Goal: Information Seeking & Learning: Learn about a topic

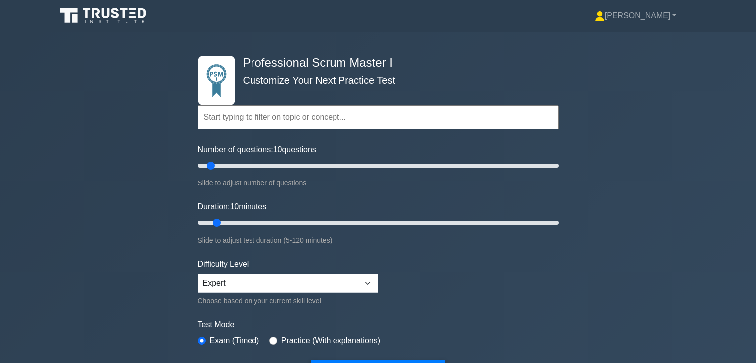
scroll to position [382, 0]
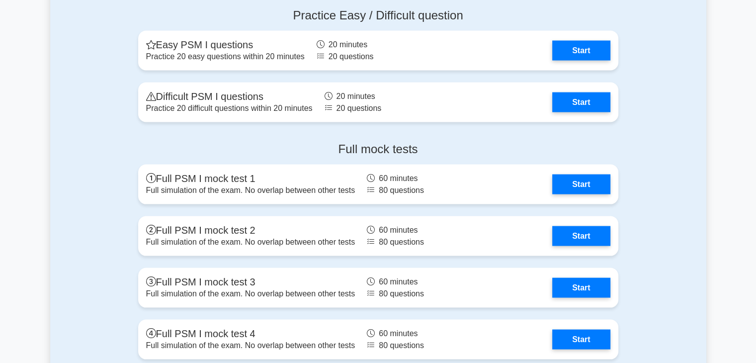
scroll to position [1971, 0]
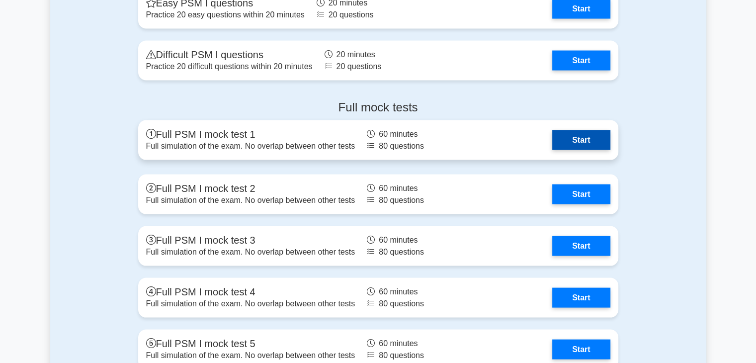
click at [581, 144] on link "Start" at bounding box center [581, 140] width 58 height 20
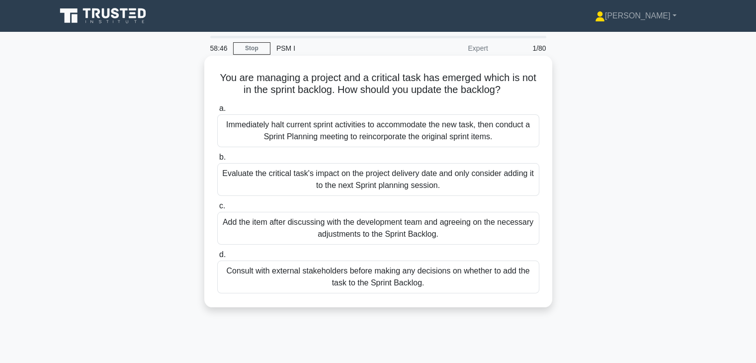
click at [436, 238] on div "Add the item after discussing with the development team and agreeing on the nec…" at bounding box center [378, 228] width 322 height 33
click at [217, 209] on input "c. Add the item after discussing with the development team and agreeing on the …" at bounding box center [217, 206] width 0 height 6
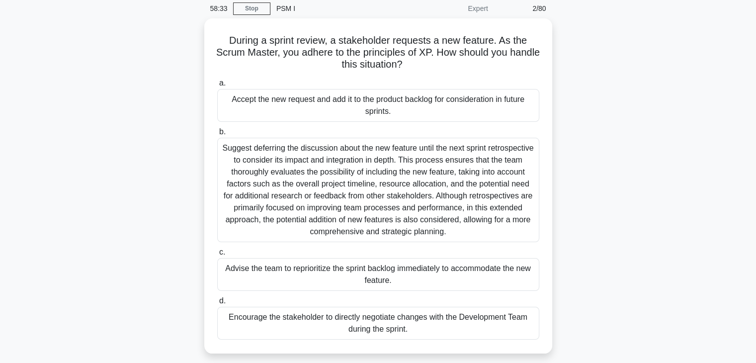
scroll to position [60, 0]
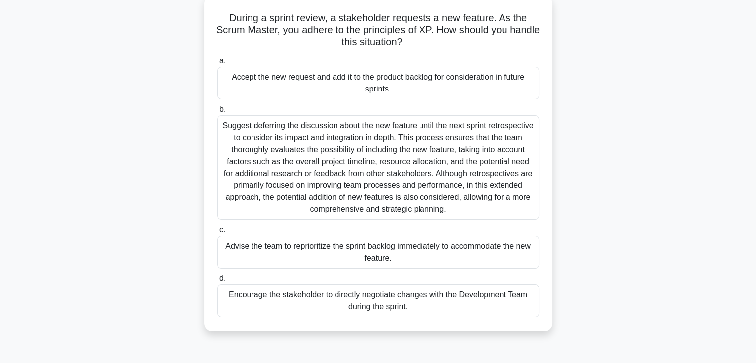
click at [520, 89] on div "Accept the new request and add it to the product backlog for consideration in f…" at bounding box center [378, 83] width 322 height 33
click at [217, 64] on input "a. Accept the new request and add it to the product backlog for consideration i…" at bounding box center [217, 61] width 0 height 6
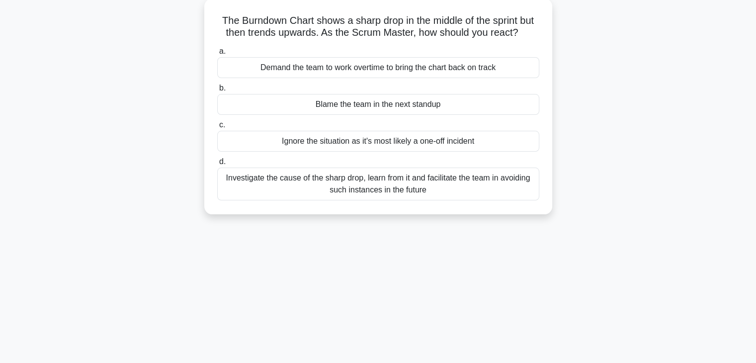
scroll to position [0, 0]
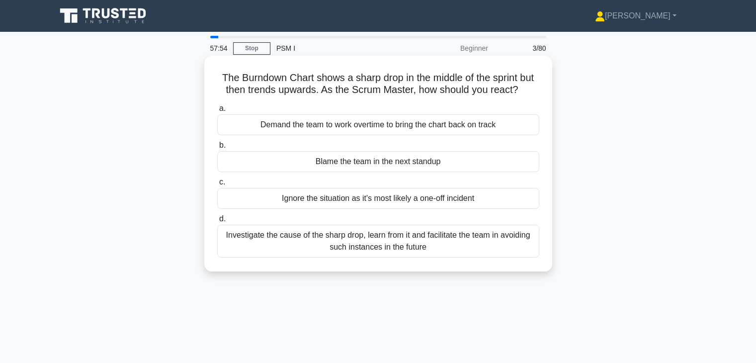
click at [402, 242] on div "Investigate the cause of the sharp drop, learn from it and facilitate the team …" at bounding box center [378, 241] width 322 height 33
click at [217, 222] on input "d. Investigate the cause of the sharp drop, learn from it and facilitate the te…" at bounding box center [217, 219] width 0 height 6
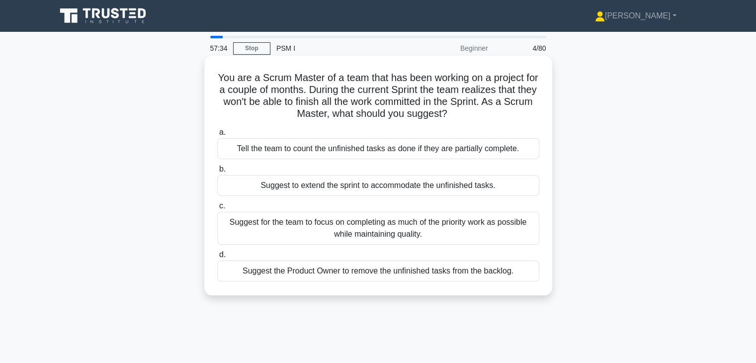
click at [438, 233] on div "Suggest for the team to focus on completing as much of the priority work as pos…" at bounding box center [378, 228] width 322 height 33
click at [217, 209] on input "c. Suggest for the team to focus on completing as much of the priority work as …" at bounding box center [217, 206] width 0 height 6
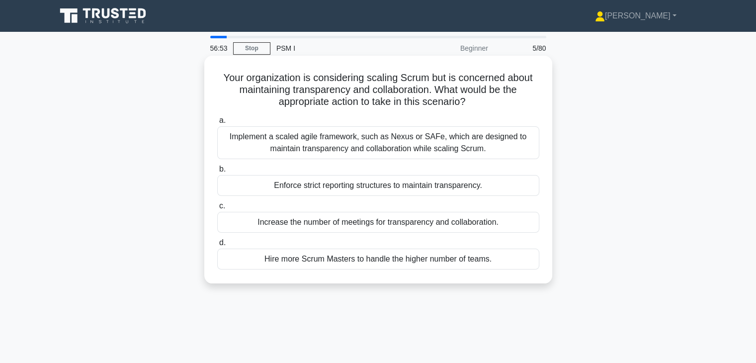
click at [473, 149] on div "Implement a scaled agile framework, such as Nexus or SAFe, which are designed t…" at bounding box center [378, 142] width 322 height 33
click at [217, 124] on input "a. Implement a scaled agile framework, such as Nexus or SAFe, which are designe…" at bounding box center [217, 120] width 0 height 6
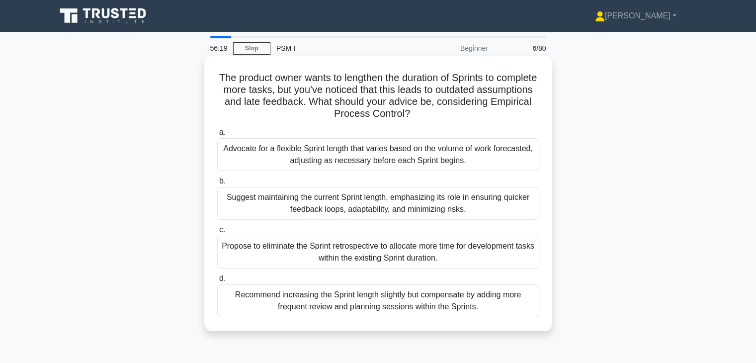
click at [494, 207] on div "Suggest maintaining the current Sprint length, emphasizing its role in ensuring…" at bounding box center [378, 203] width 322 height 33
click at [217, 184] on input "b. Suggest maintaining the current Sprint length, emphasizing its role in ensur…" at bounding box center [217, 181] width 0 height 6
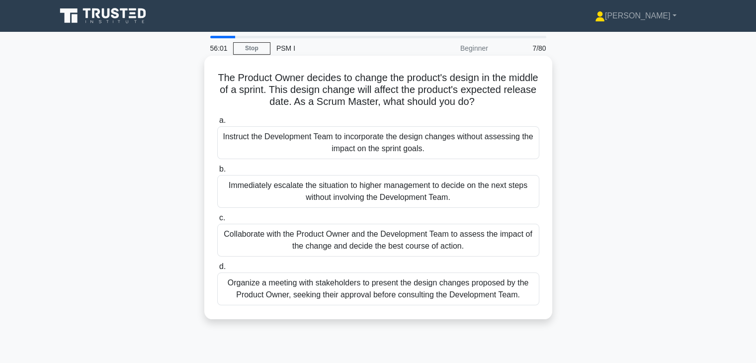
click at [503, 240] on div "Collaborate with the Product Owner and the Development Team to assess the impac…" at bounding box center [378, 240] width 322 height 33
click at [217, 221] on input "c. Collaborate with the Product Owner and the Development Team to assess the im…" at bounding box center [217, 218] width 0 height 6
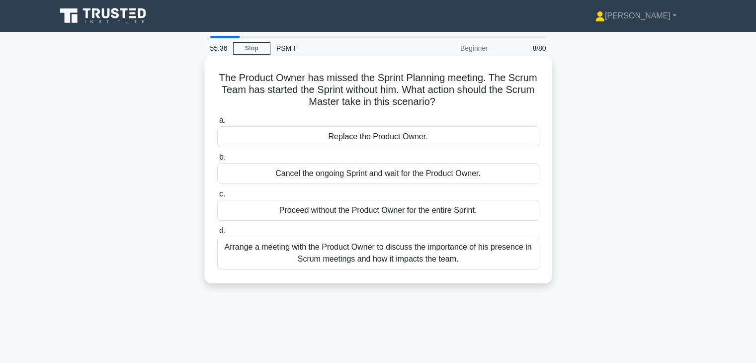
click at [496, 249] on div "Arrange a meeting with the Product Owner to discuss the importance of his prese…" at bounding box center [378, 252] width 322 height 33
click at [217, 234] on input "d. Arrange a meeting with the Product Owner to discuss the importance of his pr…" at bounding box center [217, 231] width 0 height 6
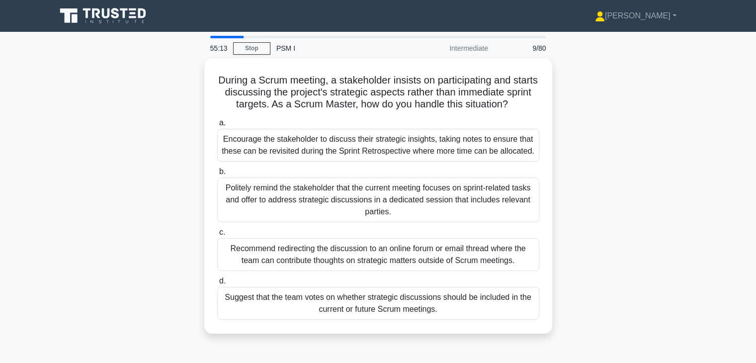
click at [608, 223] on div "During a Scrum meeting, a stakeholder insists on participating and starts discu…" at bounding box center [378, 201] width 656 height 287
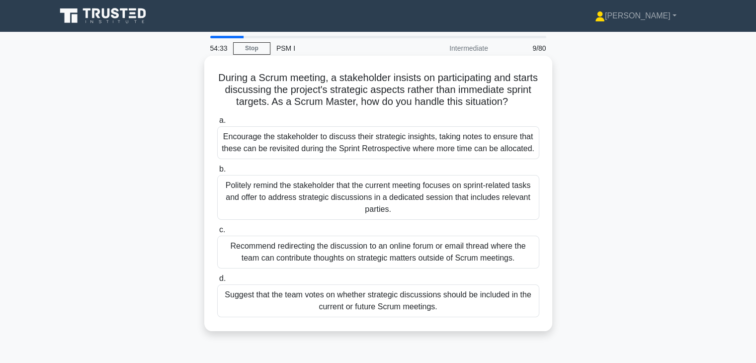
click at [459, 200] on div "Politely remind the stakeholder that the current meeting focuses on sprint-rela…" at bounding box center [378, 197] width 322 height 45
click at [217, 172] on input "b. Politely remind the stakeholder that the current meeting focuses on sprint-r…" at bounding box center [217, 169] width 0 height 6
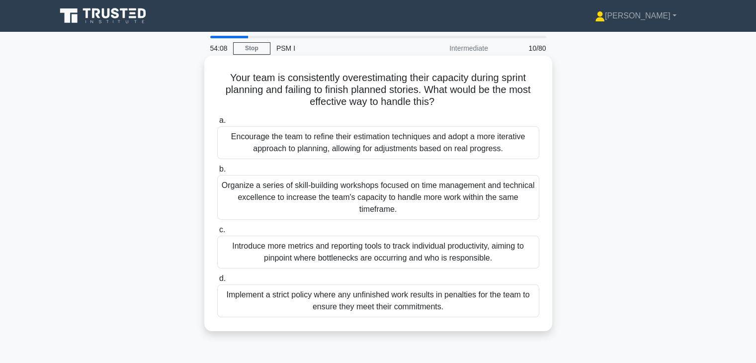
click at [462, 148] on div "Encourage the team to refine their estimation techniques and adopt a more itera…" at bounding box center [378, 142] width 322 height 33
click at [217, 124] on input "a. Encourage the team to refine their estimation techniques and adopt a more it…" at bounding box center [217, 120] width 0 height 6
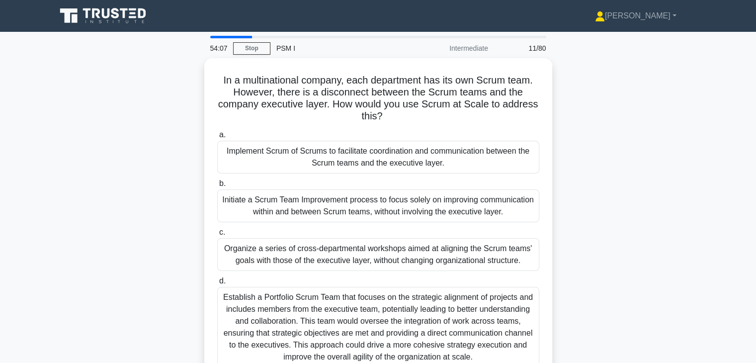
click at [561, 225] on div "In a multinational company, each department has its own Scrum team. However, th…" at bounding box center [378, 225] width 656 height 335
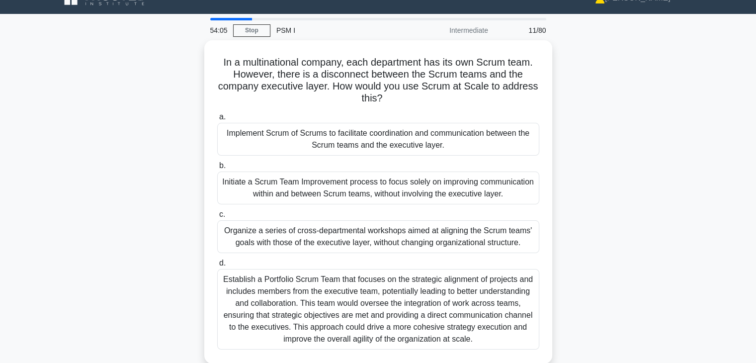
scroll to position [20, 0]
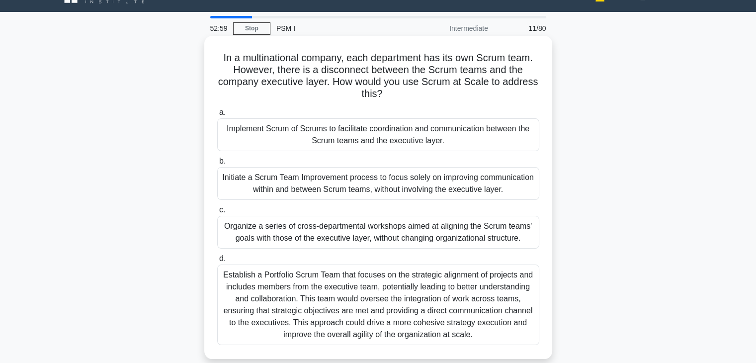
click at [431, 308] on div "Establish a Portfolio Scrum Team that focuses on the strategic alignment of pro…" at bounding box center [378, 304] width 322 height 80
click at [217, 262] on input "d. Establish a Portfolio Scrum Team that focuses on the strategic alignment of …" at bounding box center [217, 258] width 0 height 6
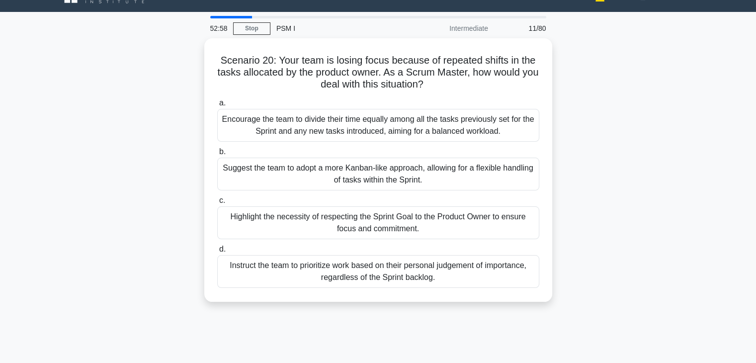
scroll to position [0, 0]
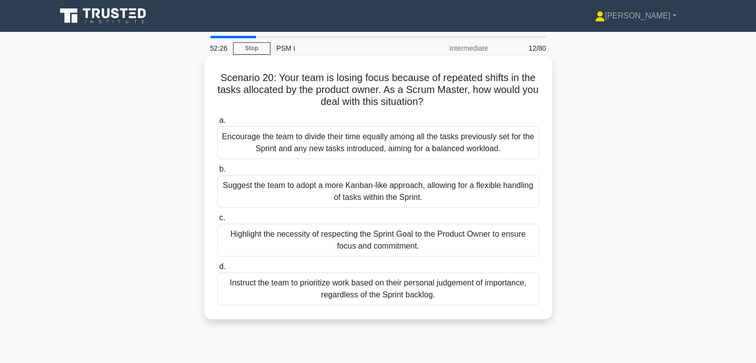
click at [495, 244] on div "Highlight the necessity of respecting the Sprint Goal to the Product Owner to e…" at bounding box center [378, 240] width 322 height 33
click at [217, 221] on input "c. Highlight the necessity of respecting the Sprint Goal to the Product Owner t…" at bounding box center [217, 218] width 0 height 6
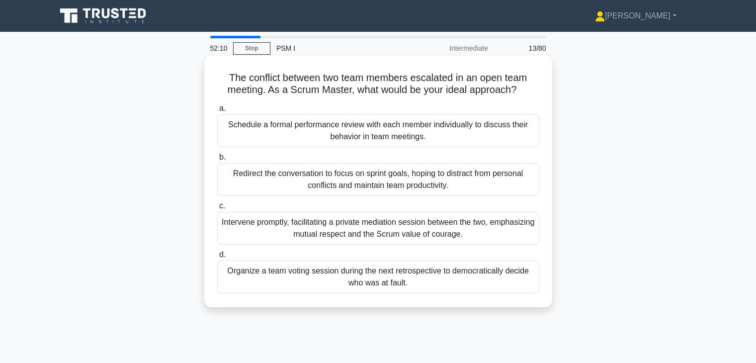
click at [521, 233] on div "Intervene promptly, facilitating a private mediation session between the two, e…" at bounding box center [378, 228] width 322 height 33
click at [217, 209] on input "c. Intervene promptly, facilitating a private mediation session between the two…" at bounding box center [217, 206] width 0 height 6
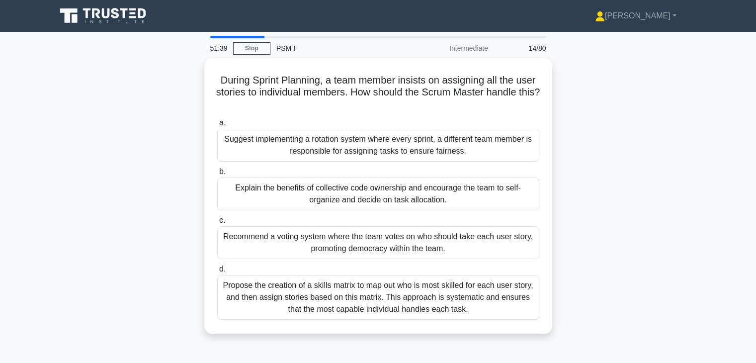
click at [576, 244] on div "During Sprint Planning, a team member insists on assigning all the user stories…" at bounding box center [378, 201] width 656 height 287
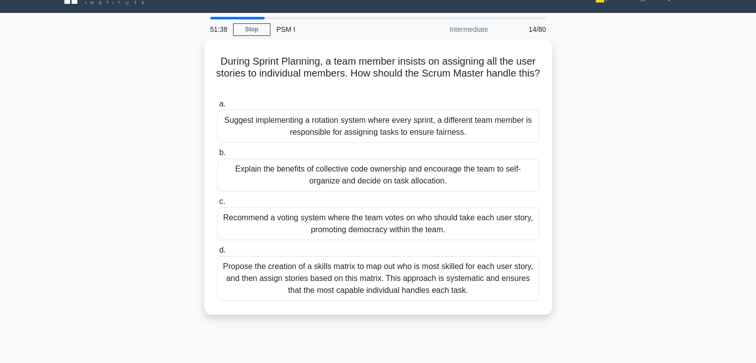
scroll to position [20, 0]
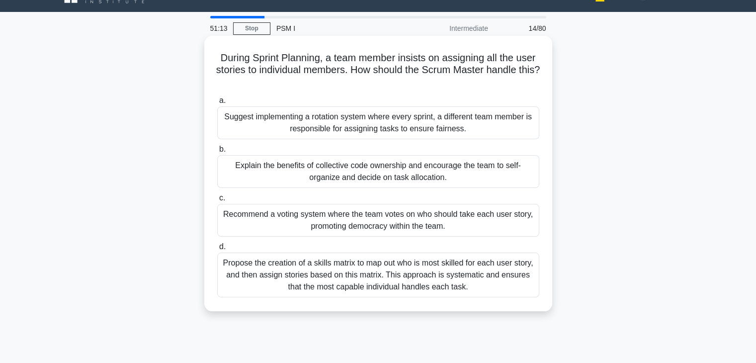
click at [461, 179] on div "Explain the benefits of collective code ownership and encourage the team to sel…" at bounding box center [378, 171] width 322 height 33
click at [217, 153] on input "b. Explain the benefits of collective code ownership and encourage the team to …" at bounding box center [217, 149] width 0 height 6
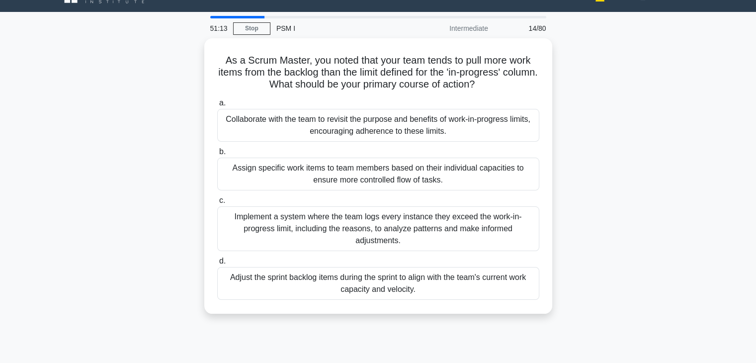
scroll to position [0, 0]
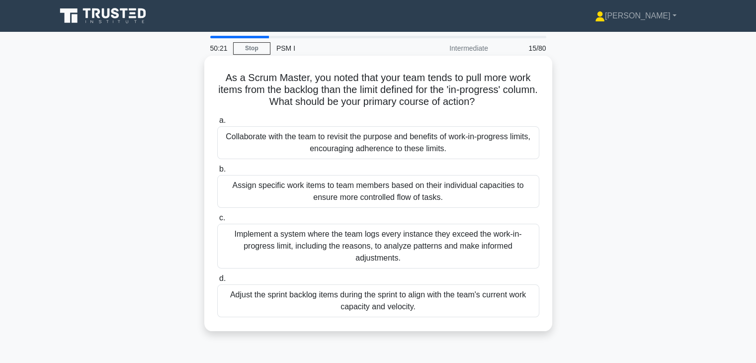
click at [463, 141] on div "Collaborate with the team to revisit the purpose and benefits of work-in-progre…" at bounding box center [378, 142] width 322 height 33
click at [217, 124] on input "a. Collaborate with the team to revisit the purpose and benefits of work-in-pro…" at bounding box center [217, 120] width 0 height 6
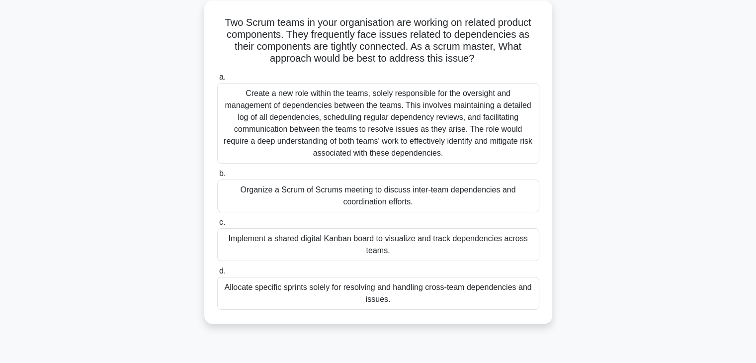
scroll to position [60, 0]
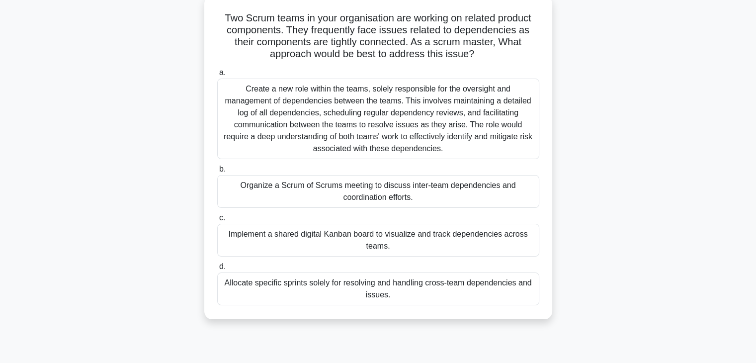
click at [447, 234] on div "Implement a shared digital Kanban board to visualize and track dependencies acr…" at bounding box center [378, 240] width 322 height 33
click at [217, 221] on input "c. Implement a shared digital Kanban board to visualize and track dependencies …" at bounding box center [217, 218] width 0 height 6
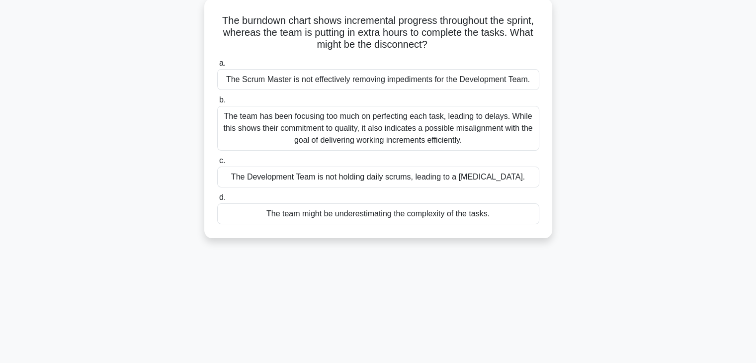
scroll to position [0, 0]
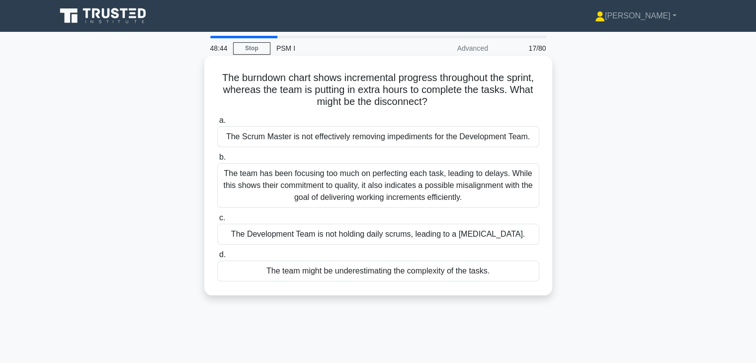
click at [493, 275] on div "The team might be underestimating the complexity of the tasks." at bounding box center [378, 270] width 322 height 21
click at [217, 258] on input "d. The team might be underestimating the complexity of the tasks." at bounding box center [217, 254] width 0 height 6
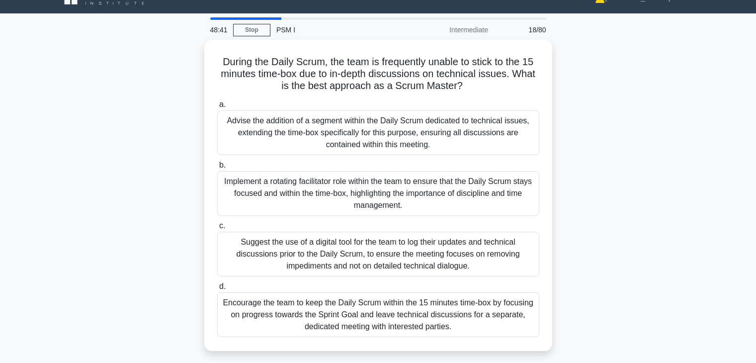
scroll to position [20, 0]
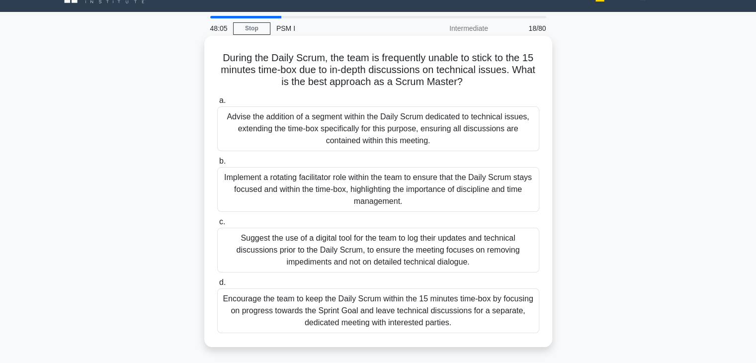
click at [508, 324] on div "Encourage the team to keep the Daily Scrum within the 15 minutes time-box by fo…" at bounding box center [378, 310] width 322 height 45
click at [217, 286] on input "d. Encourage the team to keep the Daily Scrum within the 15 minutes time-box by…" at bounding box center [217, 282] width 0 height 6
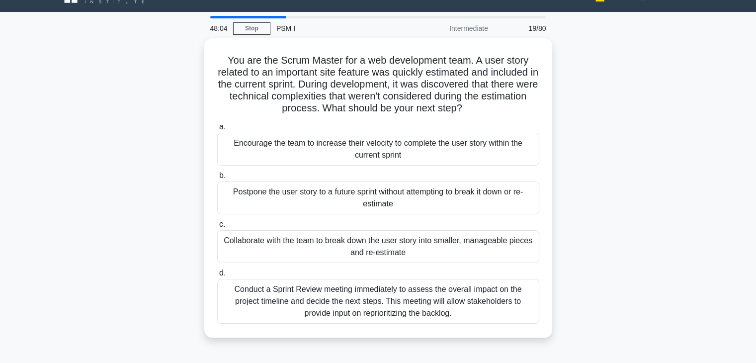
scroll to position [0, 0]
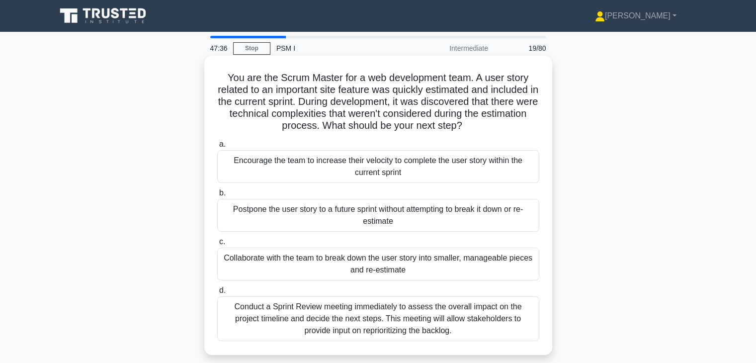
click at [460, 264] on div "Collaborate with the team to break down the user story into smaller, manageable…" at bounding box center [378, 263] width 322 height 33
click at [217, 245] on input "c. Collaborate with the team to break down the user story into smaller, managea…" at bounding box center [217, 241] width 0 height 6
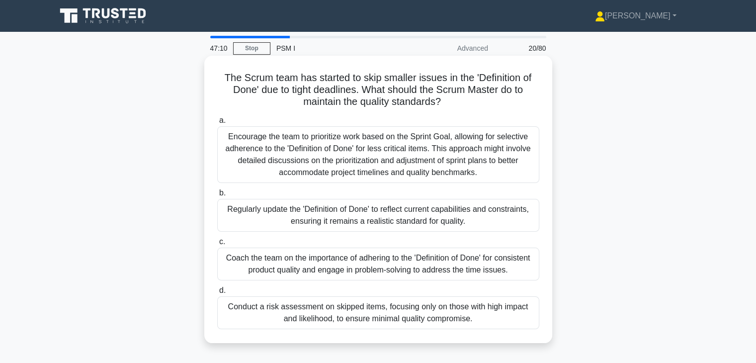
click at [487, 277] on div "Coach the team on the importance of adhering to the 'Definition of Done' for co…" at bounding box center [378, 263] width 322 height 33
click at [217, 245] on input "c. Coach the team on the importance of adhering to the 'Definition of Done' for…" at bounding box center [217, 241] width 0 height 6
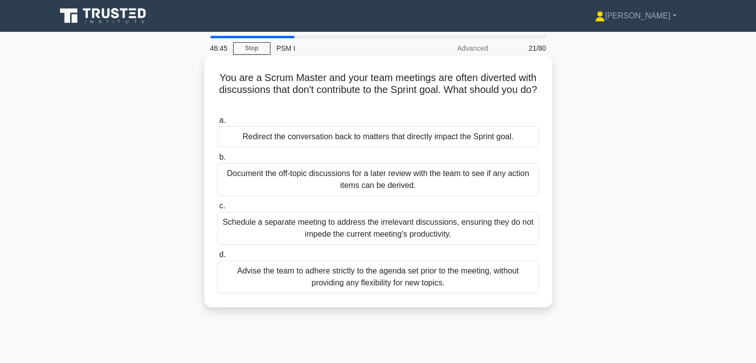
click at [511, 142] on div "Redirect the conversation back to matters that directly impact the Sprint goal." at bounding box center [378, 136] width 322 height 21
click at [217, 124] on input "a. Redirect the conversation back to matters that directly impact the Sprint go…" at bounding box center [217, 120] width 0 height 6
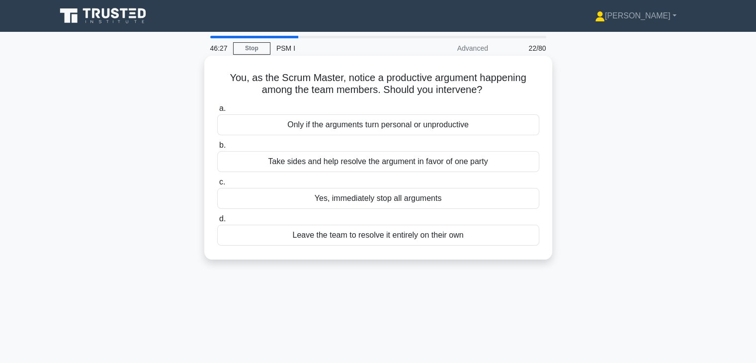
click at [481, 129] on div "Only if the arguments turn personal or unproductive" at bounding box center [378, 124] width 322 height 21
click at [217, 112] on input "a. Only if the arguments turn personal or unproductive" at bounding box center [217, 108] width 0 height 6
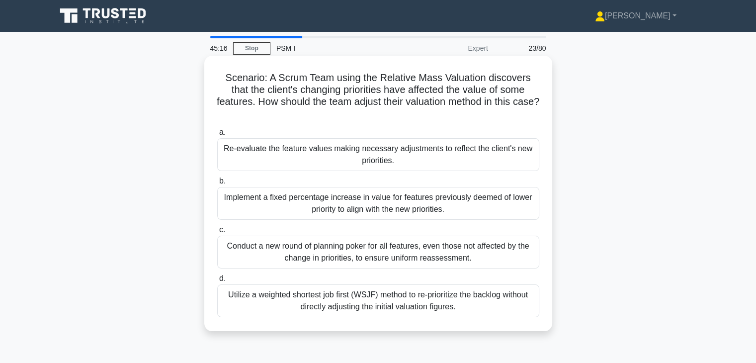
click at [471, 157] on div "Re-evaluate the feature values making necessary adjustments to reflect the clie…" at bounding box center [378, 154] width 322 height 33
click at [217, 136] on input "a. Re-evaluate the feature values making necessary adjustments to reflect the c…" at bounding box center [217, 132] width 0 height 6
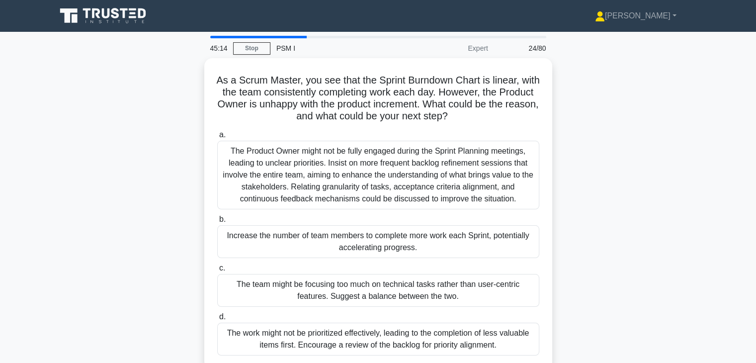
click at [576, 237] on div "As a Scrum Master, you see that the Sprint Burndown Chart is linear, with the t…" at bounding box center [378, 219] width 656 height 323
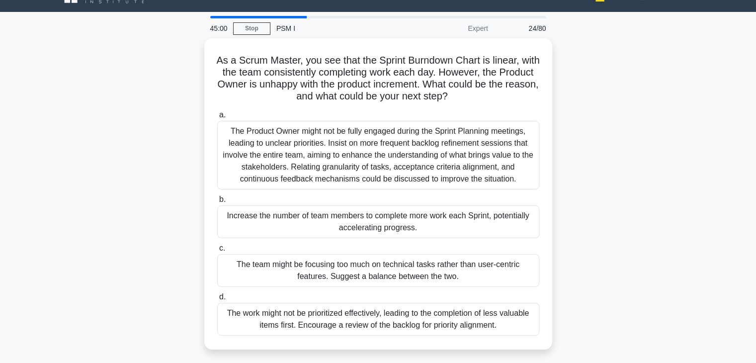
scroll to position [40, 0]
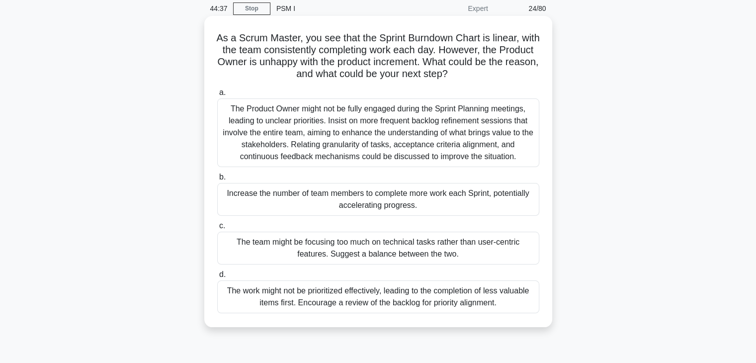
click at [513, 300] on div "The work might not be prioritized effectively, leading to the completion of les…" at bounding box center [378, 296] width 322 height 33
click at [217, 278] on input "d. The work might not be prioritized effectively, leading to the completion of …" at bounding box center [217, 274] width 0 height 6
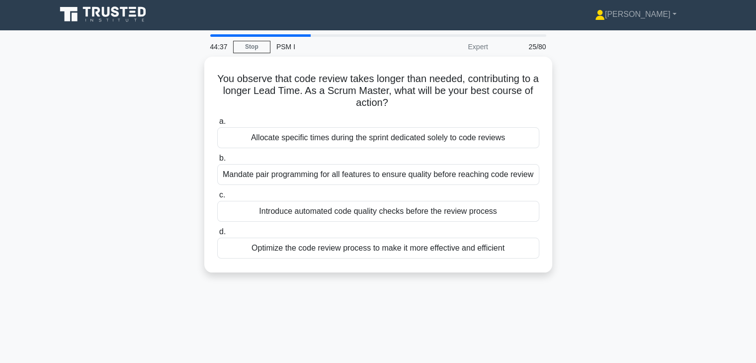
scroll to position [0, 0]
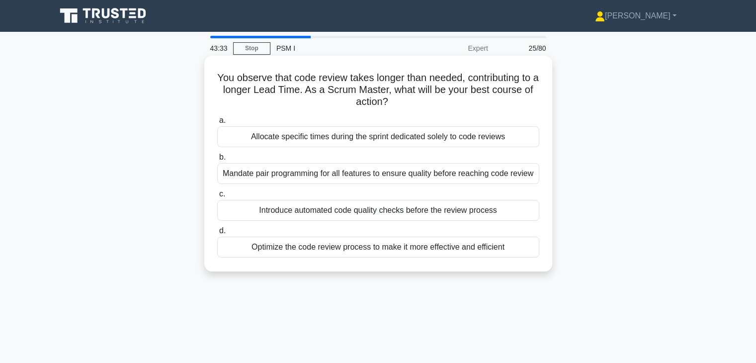
click at [493, 251] on div "Optimize the code review process to make it more effective and efficient" at bounding box center [378, 246] width 322 height 21
click at [217, 234] on input "d. Optimize the code review process to make it more effective and efficient" at bounding box center [217, 231] width 0 height 6
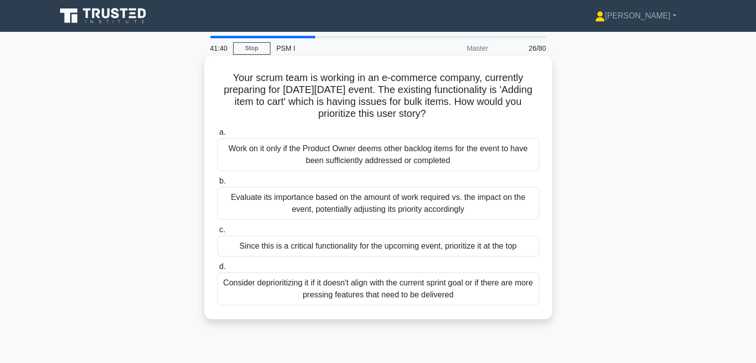
click at [504, 201] on div "Evaluate its importance based on the amount of work required vs. the impact on …" at bounding box center [378, 203] width 322 height 33
click at [217, 184] on input "b. Evaluate its importance based on the amount of work required vs. the impact …" at bounding box center [217, 181] width 0 height 6
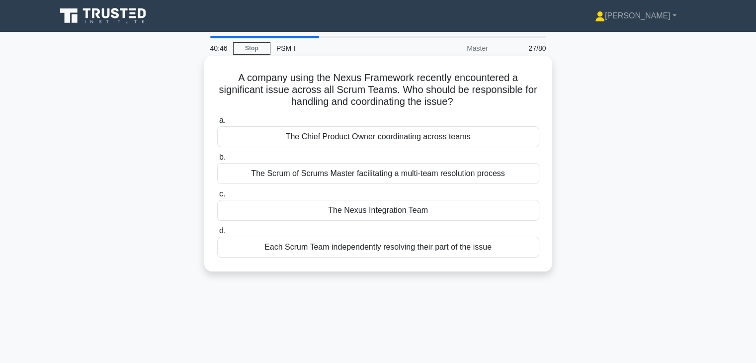
click at [493, 214] on div "The Nexus Integration Team" at bounding box center [378, 210] width 322 height 21
click at [217, 197] on input "c. The Nexus Integration Team" at bounding box center [217, 194] width 0 height 6
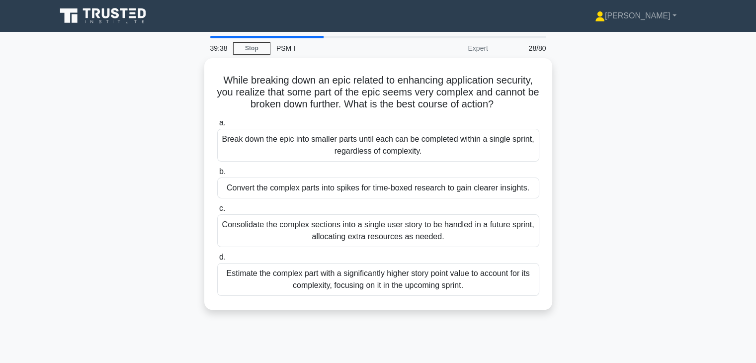
click at [639, 157] on div "While breaking down an epic related to enhancing application security, you real…" at bounding box center [378, 189] width 656 height 263
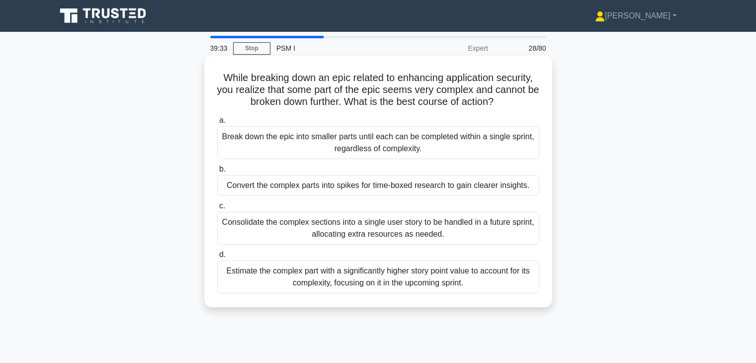
click at [449, 284] on div "Estimate the complex part with a significantly higher story point value to acco…" at bounding box center [378, 276] width 322 height 33
click at [217, 258] on input "d. Estimate the complex part with a significantly higher story point value to a…" at bounding box center [217, 254] width 0 height 6
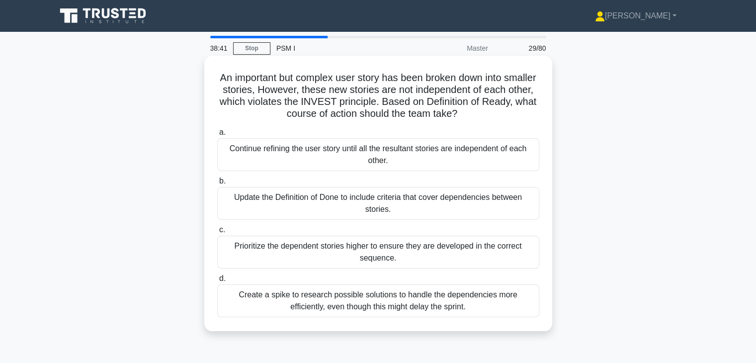
click at [461, 155] on div "Continue refining the user story until all the resultant stories are independen…" at bounding box center [378, 154] width 322 height 33
click at [217, 136] on input "a. Continue refining the user story until all the resultant stories are indepen…" at bounding box center [217, 132] width 0 height 6
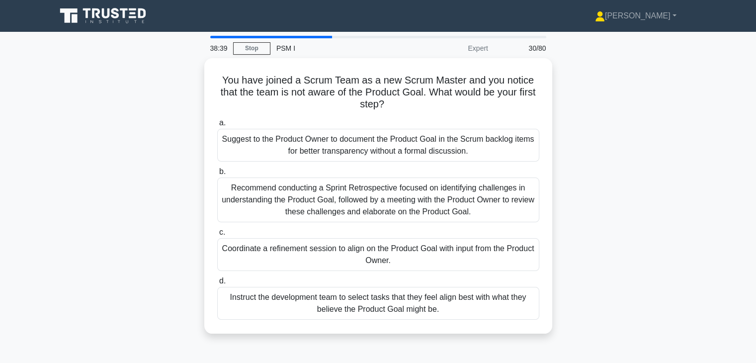
click at [599, 229] on div "You have joined a Scrum Team as a new Scrum Master and you notice that the team…" at bounding box center [378, 201] width 656 height 287
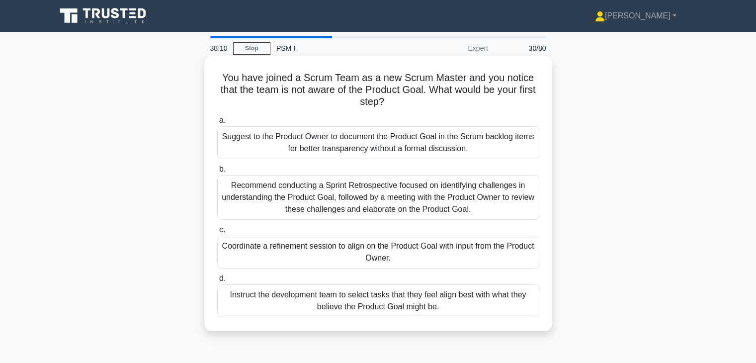
click at [486, 253] on div "Coordinate a refinement session to align on the Product Goal with input from th…" at bounding box center [378, 252] width 322 height 33
click at [217, 233] on input "c. Coordinate a refinement session to align on the Product Goal with input from…" at bounding box center [217, 230] width 0 height 6
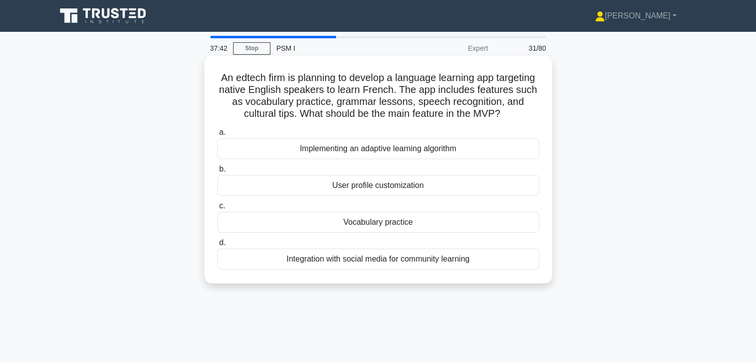
click at [448, 233] on div "Vocabulary practice" at bounding box center [378, 222] width 322 height 21
click at [217, 209] on input "c. Vocabulary practice" at bounding box center [217, 206] width 0 height 6
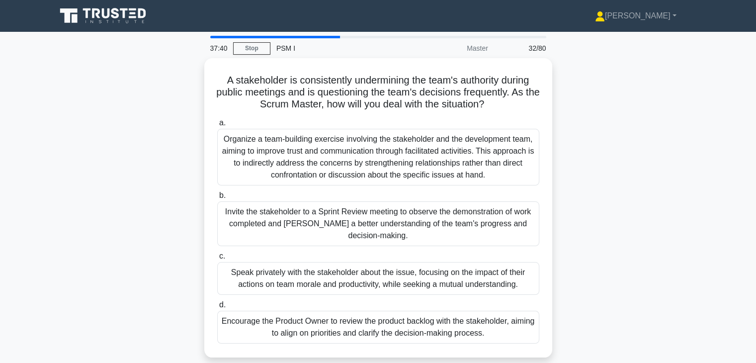
click at [583, 277] on div "A stakeholder is consistently undermining the team's authority during public me…" at bounding box center [378, 213] width 656 height 311
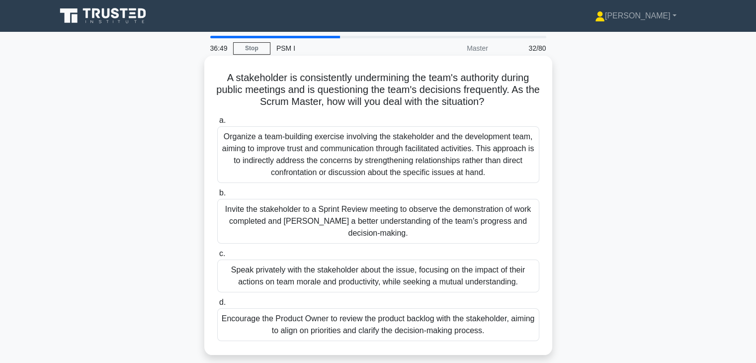
click at [488, 278] on div "Speak privately with the stakeholder about the issue, focusing on the impact of…" at bounding box center [378, 275] width 322 height 33
click at [217, 257] on input "c. Speak privately with the stakeholder about the issue, focusing on the impact…" at bounding box center [217, 253] width 0 height 6
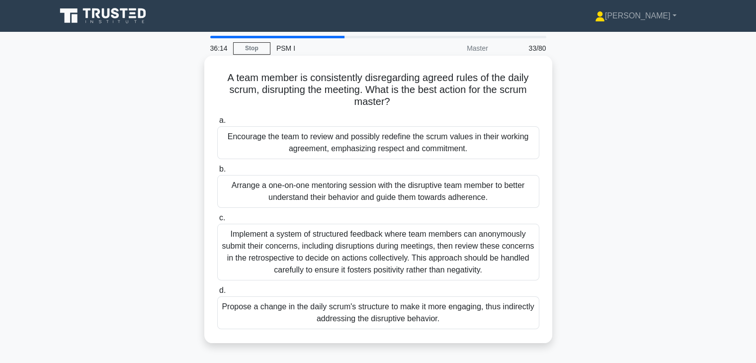
click at [459, 192] on div "Arrange a one-on-one mentoring session with the disruptive team member to bette…" at bounding box center [378, 191] width 322 height 33
click at [217, 172] on input "b. Arrange a one-on-one mentoring session with the disruptive team member to be…" at bounding box center [217, 169] width 0 height 6
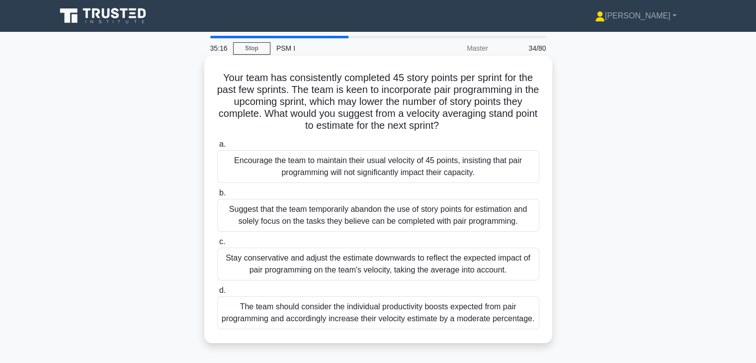
click at [404, 309] on div "The team should consider the individual productivity boosts expected from pair …" at bounding box center [378, 312] width 322 height 33
click at [217, 294] on input "d. The team should consider the individual productivity boosts expected from pa…" at bounding box center [217, 290] width 0 height 6
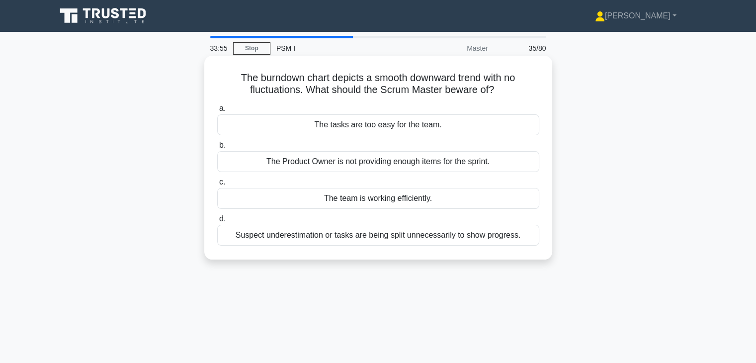
click at [483, 233] on div "Suspect underestimation or tasks are being split unnecessarily to show progress." at bounding box center [378, 235] width 322 height 21
click at [217, 222] on input "d. Suspect underestimation or tasks are being split unnecessarily to show progr…" at bounding box center [217, 219] width 0 height 6
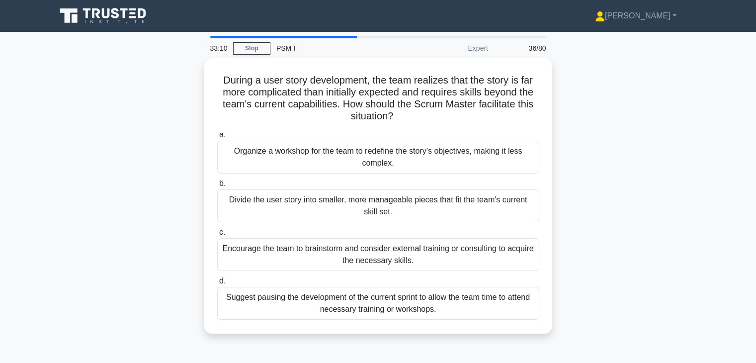
click at [593, 144] on div "During a user story development, the team realizes that the story is far more c…" at bounding box center [378, 201] width 656 height 287
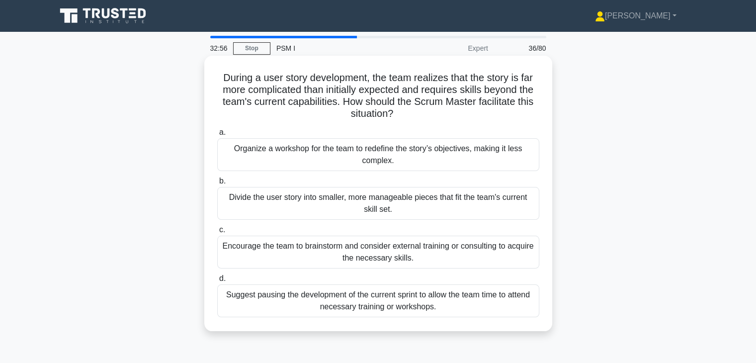
click at [508, 256] on div "Encourage the team to brainstorm and consider external training or consulting t…" at bounding box center [378, 252] width 322 height 33
click at [217, 233] on input "c. Encourage the team to brainstorm and consider external training or consultin…" at bounding box center [217, 230] width 0 height 6
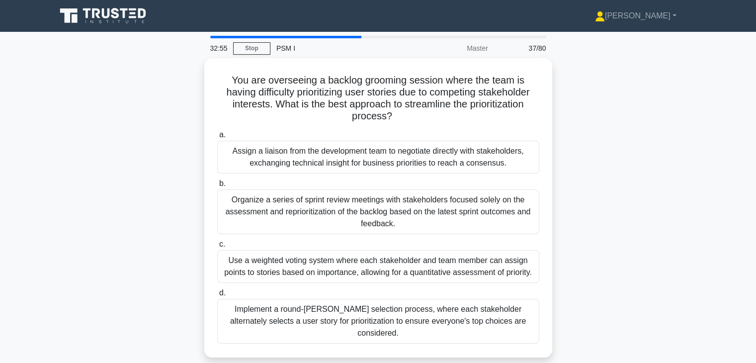
click at [580, 222] on div "You are overseeing a backlog grooming session where the team is having difficul…" at bounding box center [378, 213] width 656 height 311
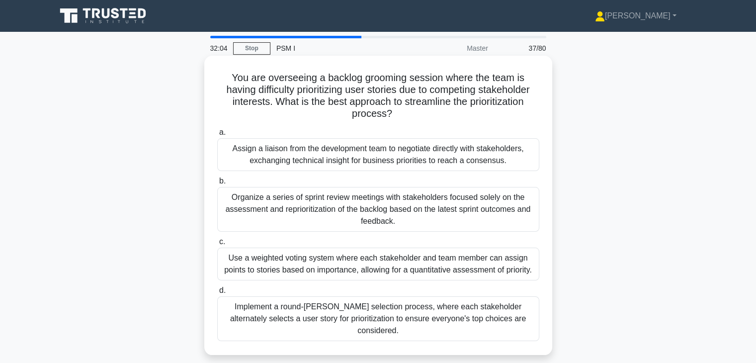
click at [469, 267] on div "Use a weighted voting system where each stakeholder and team member can assign …" at bounding box center [378, 263] width 322 height 33
click at [217, 245] on input "c. Use a weighted voting system where each stakeholder and team member can assi…" at bounding box center [217, 241] width 0 height 6
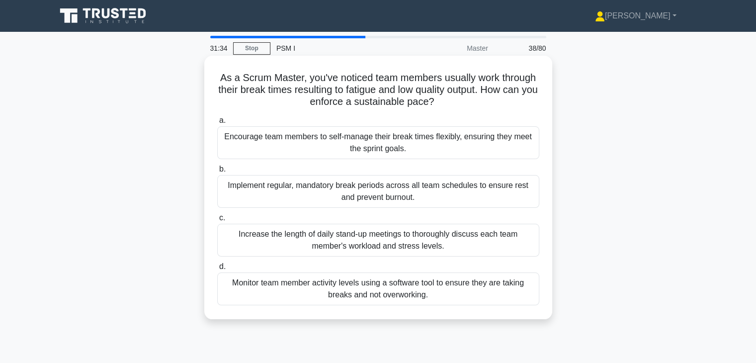
click at [437, 149] on div "Encourage team members to self-manage their break times flexibly, ensuring they…" at bounding box center [378, 142] width 322 height 33
click at [217, 124] on input "a. Encourage team members to self-manage their break times flexibly, ensuring t…" at bounding box center [217, 120] width 0 height 6
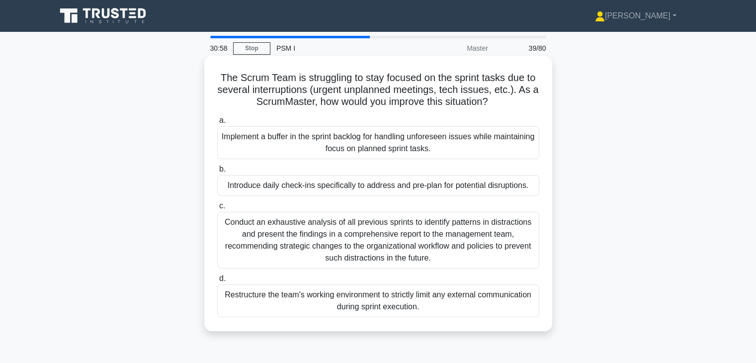
click at [448, 232] on div "Conduct an exhaustive analysis of all previous sprints to identify patterns in …" at bounding box center [378, 240] width 322 height 57
click at [217, 209] on input "c. Conduct an exhaustive analysis of all previous sprints to identify patterns …" at bounding box center [217, 206] width 0 height 6
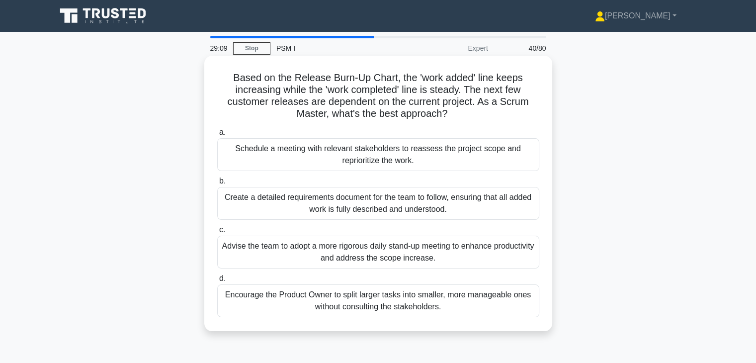
click at [388, 158] on div "Schedule a meeting with relevant stakeholders to reassess the project scope and…" at bounding box center [378, 154] width 322 height 33
click at [217, 136] on input "a. Schedule a meeting with relevant stakeholders to reassess the project scope …" at bounding box center [217, 132] width 0 height 6
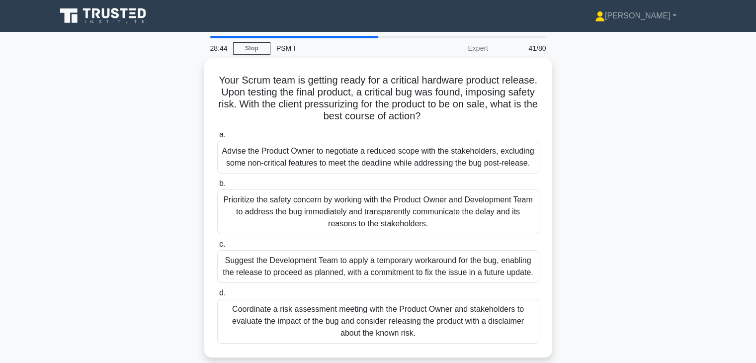
click at [588, 207] on div "Your Scrum team is getting ready for a critical hardware product release. Upon …" at bounding box center [378, 213] width 656 height 311
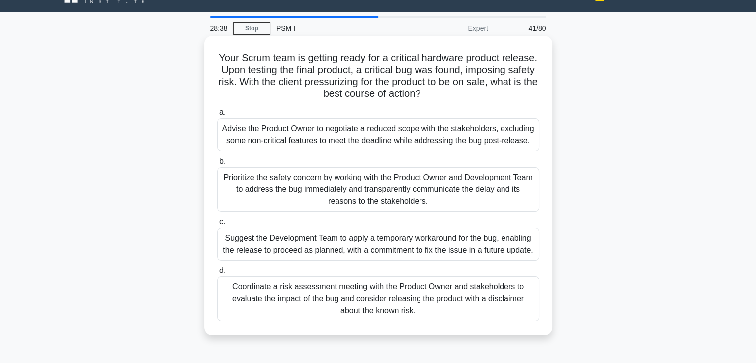
click at [425, 187] on div "Prioritize the safety concern by working with the Product Owner and Development…" at bounding box center [378, 189] width 322 height 45
click at [217, 164] on input "b. Prioritize the safety concern by working with the Product Owner and Developm…" at bounding box center [217, 161] width 0 height 6
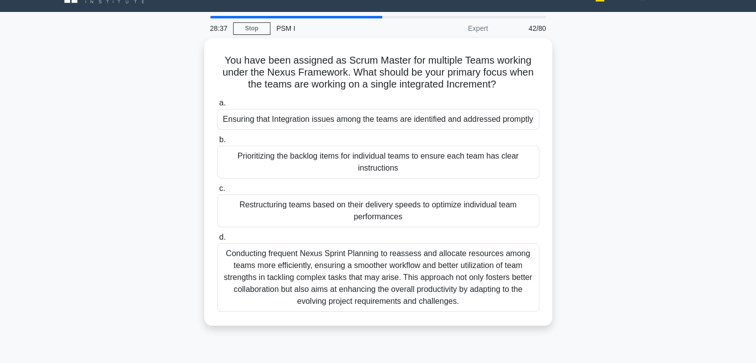
scroll to position [0, 0]
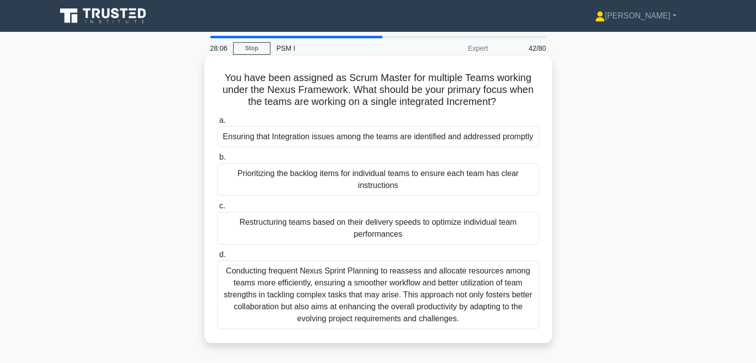
click at [431, 144] on div "Ensuring that Integration issues among the teams are identified and addressed p…" at bounding box center [378, 136] width 322 height 21
click at [217, 124] on input "a. Ensuring that Integration issues among the teams are identified and addresse…" at bounding box center [217, 120] width 0 height 6
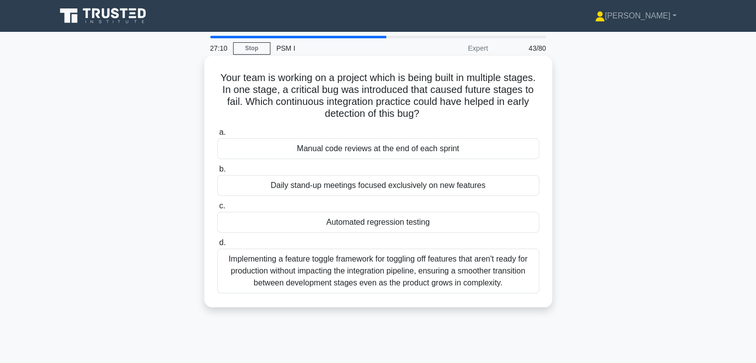
click at [445, 224] on div "Automated regression testing" at bounding box center [378, 222] width 322 height 21
click at [217, 209] on input "c. Automated regression testing" at bounding box center [217, 206] width 0 height 6
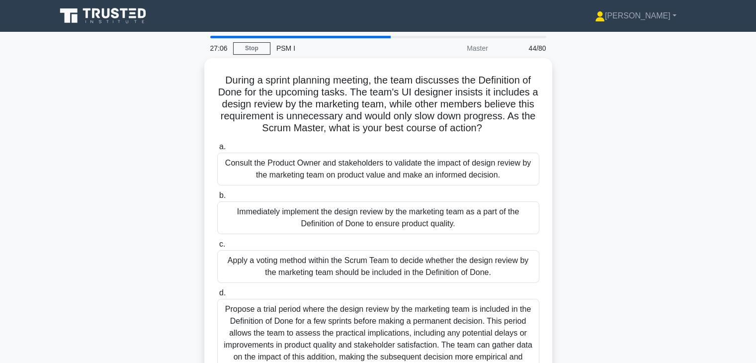
click at [602, 261] on div "During a sprint planning meeting, the team discusses the Definition of Done for…" at bounding box center [378, 231] width 656 height 347
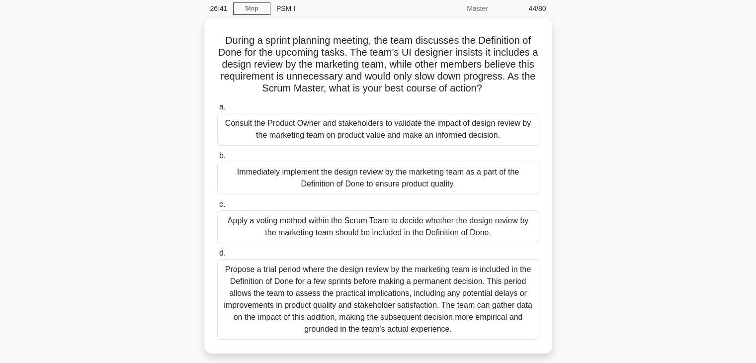
scroll to position [60, 0]
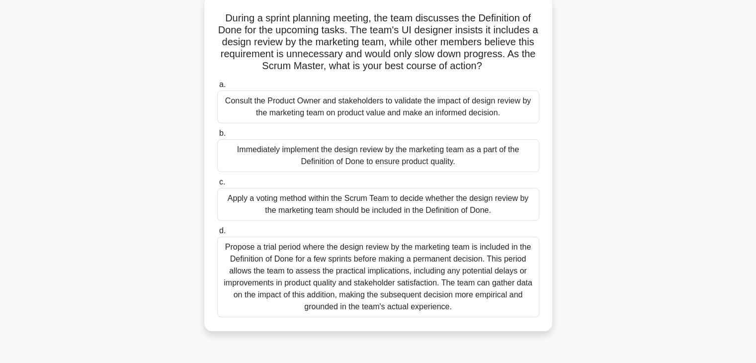
click at [467, 108] on div "Consult the Product Owner and stakeholders to validate the impact of design rev…" at bounding box center [378, 106] width 322 height 33
click at [217, 88] on input "a. Consult the Product Owner and stakeholders to validate the impact of design …" at bounding box center [217, 84] width 0 height 6
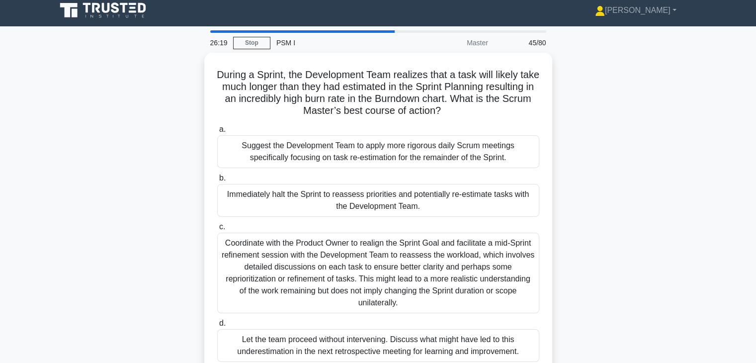
scroll to position [0, 0]
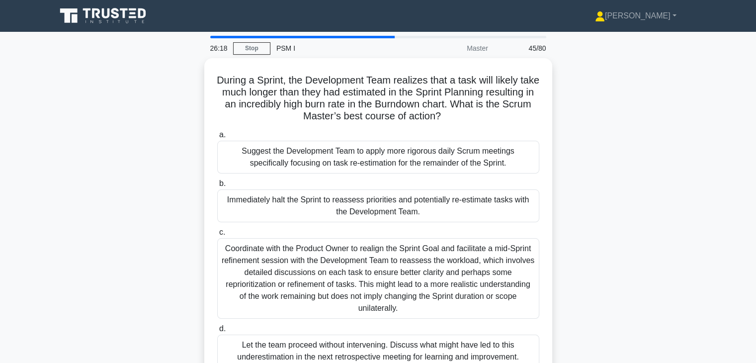
click at [596, 223] on div "During a Sprint, the Development Team realizes that a task will likely take muc…" at bounding box center [378, 225] width 656 height 335
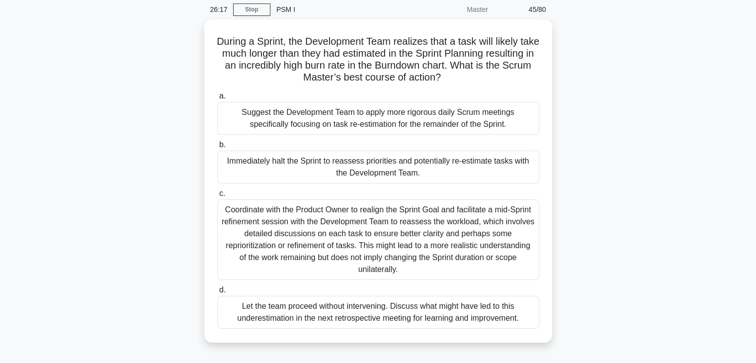
scroll to position [40, 0]
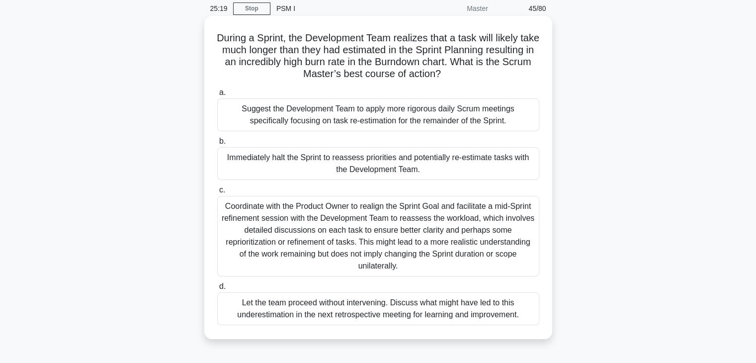
click at [469, 230] on div "Coordinate with the Product Owner to realign the Sprint Goal and facilitate a m…" at bounding box center [378, 236] width 322 height 80
click at [217, 193] on input "c. Coordinate with the Product Owner to realign the Sprint Goal and facilitate …" at bounding box center [217, 190] width 0 height 6
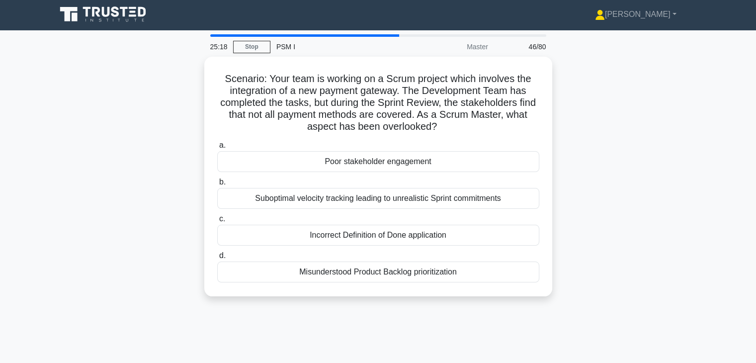
scroll to position [0, 0]
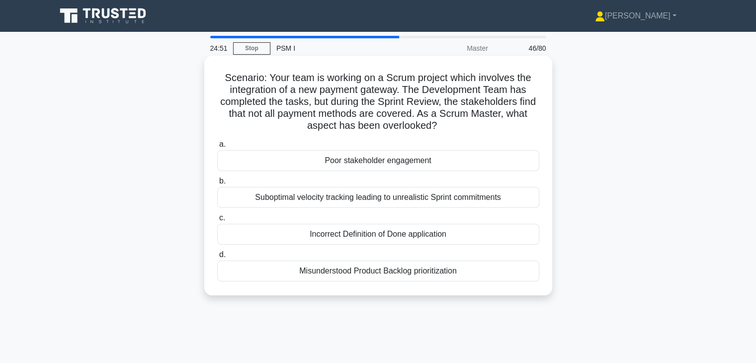
click at [474, 236] on div "Incorrect Definition of Done application" at bounding box center [378, 234] width 322 height 21
click at [217, 221] on input "c. Incorrect Definition of Done application" at bounding box center [217, 218] width 0 height 6
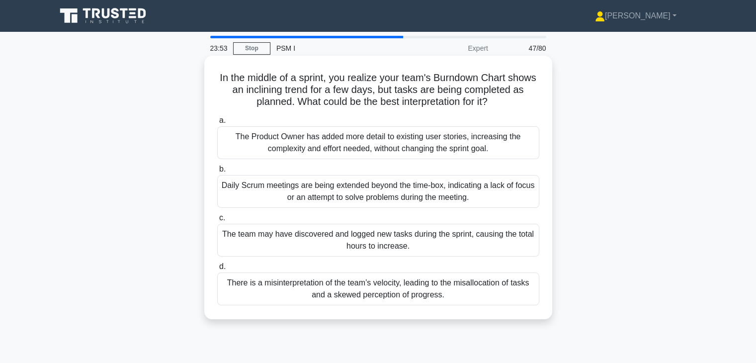
click at [481, 290] on div "There is a misinterpretation of the team’s velocity, leading to the misallocati…" at bounding box center [378, 288] width 322 height 33
click at [217, 270] on input "d. There is a misinterpretation of the team’s velocity, leading to the misalloc…" at bounding box center [217, 266] width 0 height 6
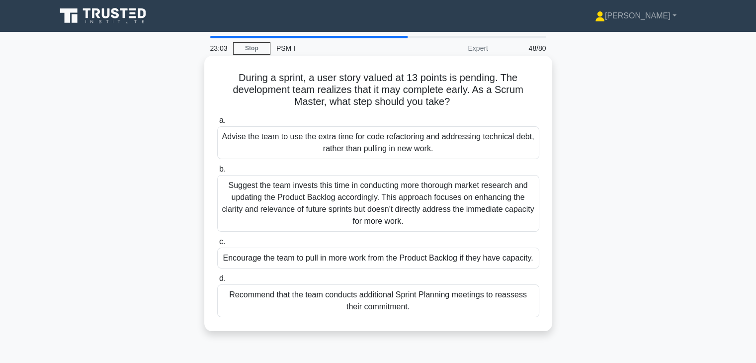
click at [471, 260] on div "Encourage the team to pull in more work from the Product Backlog if they have c…" at bounding box center [378, 257] width 322 height 21
click at [217, 245] on input "c. Encourage the team to pull in more work from the Product Backlog if they hav…" at bounding box center [217, 241] width 0 height 6
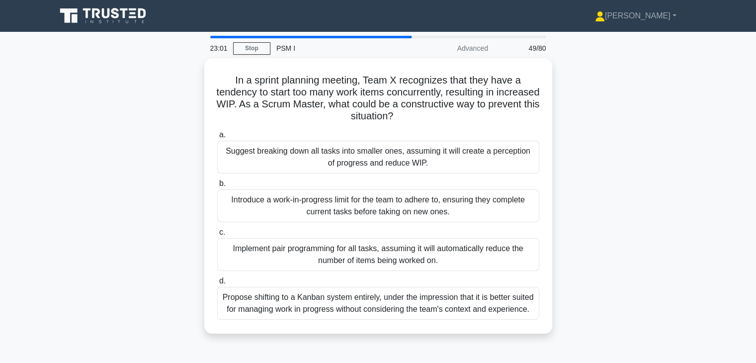
click at [585, 237] on div "In a sprint planning meeting, Team X recognizes that they have a tendency to st…" at bounding box center [378, 201] width 656 height 287
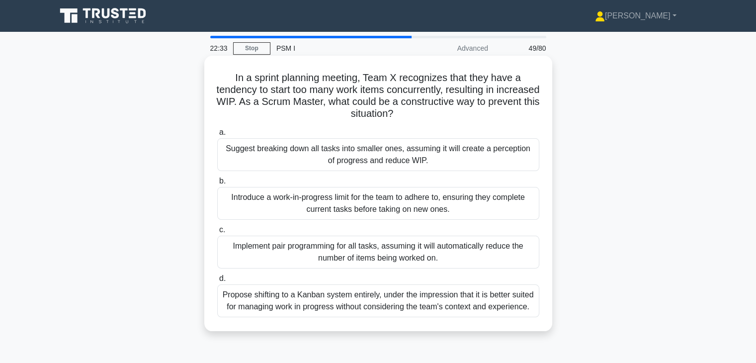
click at [494, 204] on div "Introduce a work-in-progress limit for the team to adhere to, ensuring they com…" at bounding box center [378, 203] width 322 height 33
click at [217, 184] on input "b. Introduce a work-in-progress limit for the team to adhere to, ensuring they …" at bounding box center [217, 181] width 0 height 6
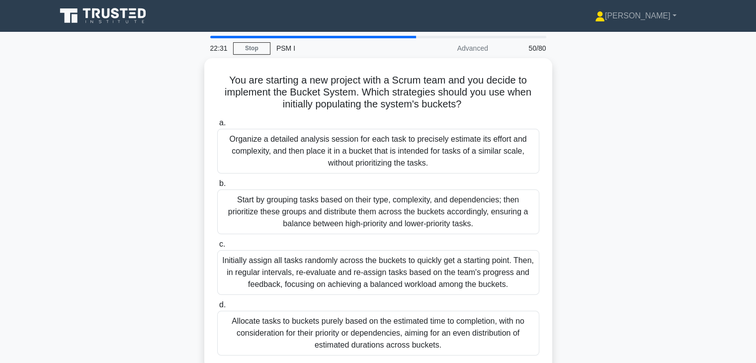
click at [571, 223] on div "You are starting a new project with a Scrum team and you decide to implement th…" at bounding box center [378, 219] width 656 height 323
click at [594, 203] on div "You are starting a new project with a Scrum team and you decide to implement th…" at bounding box center [378, 219] width 656 height 323
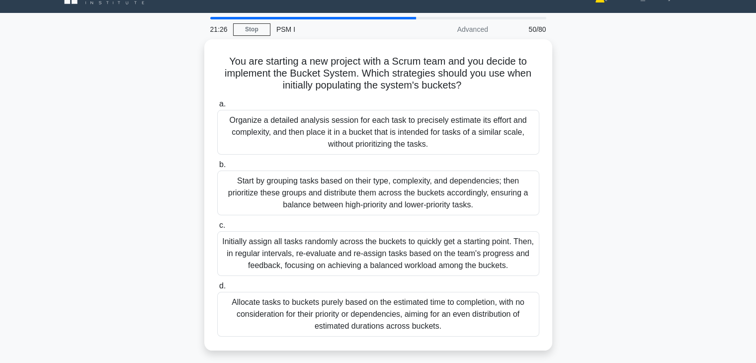
scroll to position [20, 0]
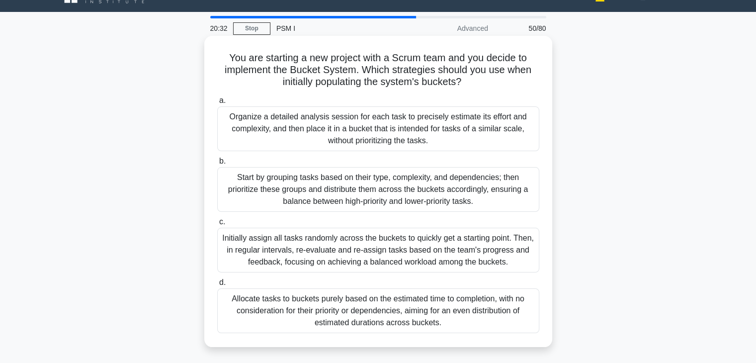
click at [441, 194] on div "Start by grouping tasks based on their type, complexity, and dependencies; then…" at bounding box center [378, 189] width 322 height 45
click at [217, 164] on input "b. Start by grouping tasks based on their type, complexity, and dependencies; t…" at bounding box center [217, 161] width 0 height 6
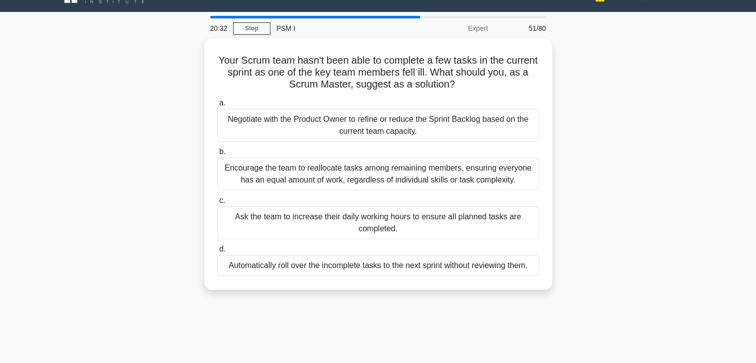
scroll to position [0, 0]
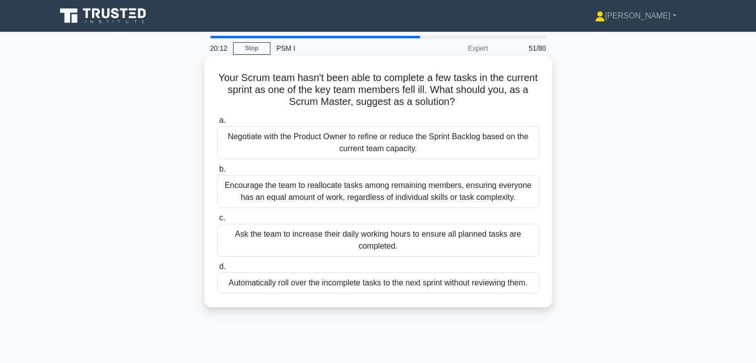
click at [442, 148] on div "Negotiate with the Product Owner to refine or reduce the Sprint Backlog based o…" at bounding box center [378, 142] width 322 height 33
click at [217, 124] on input "a. Negotiate with the Product Owner to refine or reduce the Sprint Backlog base…" at bounding box center [217, 120] width 0 height 6
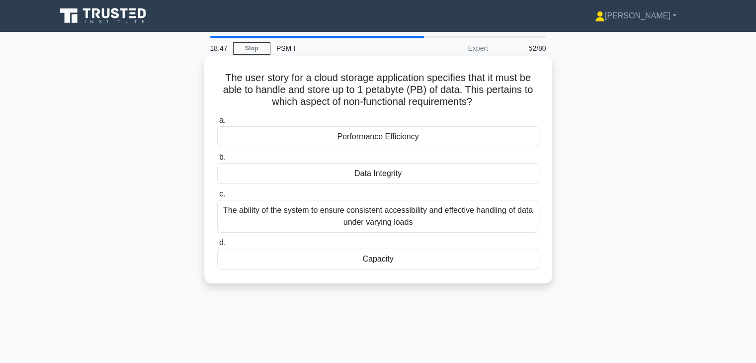
click at [451, 264] on div "Capacity" at bounding box center [378, 258] width 322 height 21
click at [217, 246] on input "d. Capacity" at bounding box center [217, 242] width 0 height 6
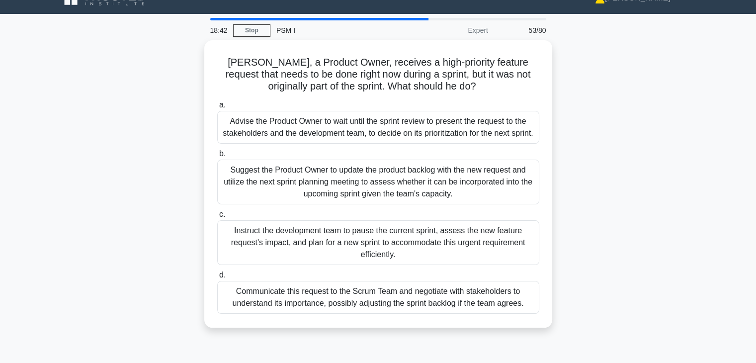
scroll to position [20, 0]
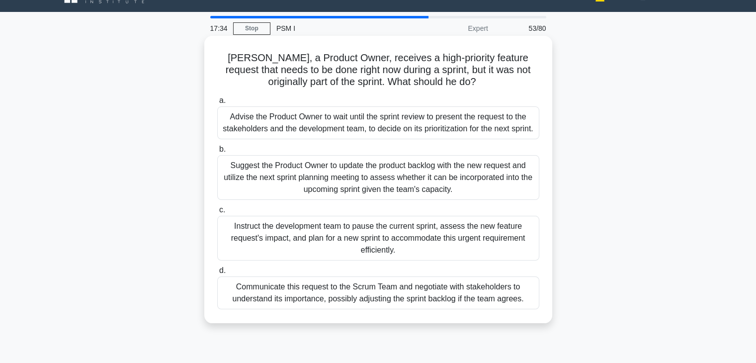
click at [419, 139] on div "Advise the Product Owner to wait until the sprint review to present the request…" at bounding box center [378, 122] width 322 height 33
click at [217, 104] on input "a. Advise the Product Owner to wait until the sprint review to present the requ…" at bounding box center [217, 100] width 0 height 6
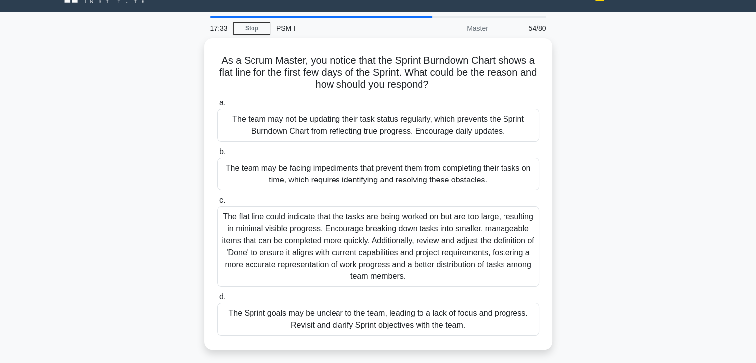
scroll to position [0, 0]
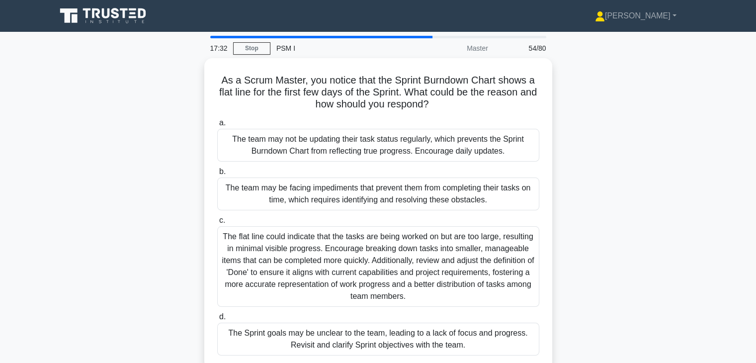
click at [592, 295] on div "As a Scrum Master, you notice that the Sprint Burndown Chart shows a flat line …" at bounding box center [378, 219] width 656 height 323
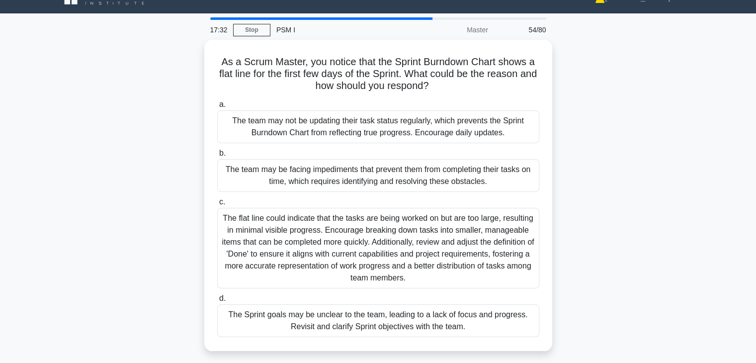
scroll to position [20, 0]
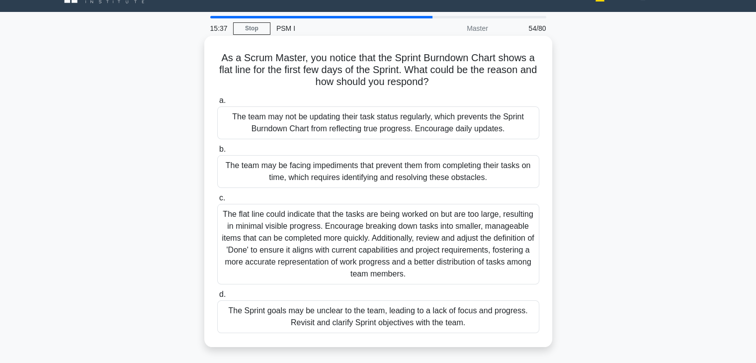
click at [462, 123] on div "The team may not be updating their task status regularly, which prevents the Sp…" at bounding box center [378, 122] width 322 height 33
click at [217, 104] on input "a. The team may not be updating their task status regularly, which prevents the…" at bounding box center [217, 100] width 0 height 6
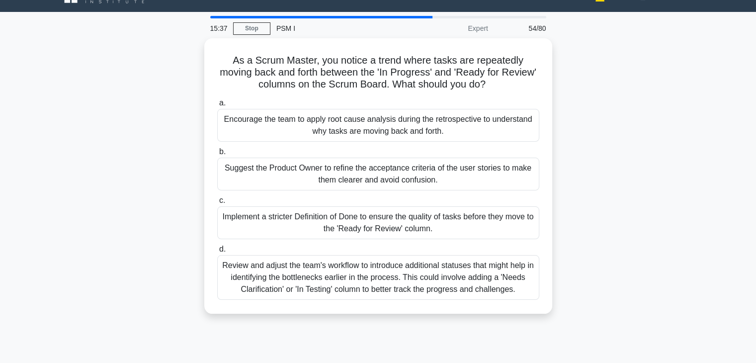
scroll to position [0, 0]
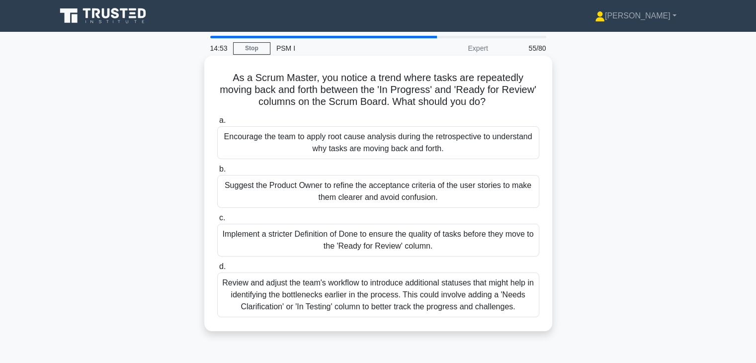
click at [484, 141] on div "Encourage the team to apply root cause analysis during the retrospective to und…" at bounding box center [378, 142] width 322 height 33
click at [217, 124] on input "a. Encourage the team to apply root cause analysis during the retrospective to …" at bounding box center [217, 120] width 0 height 6
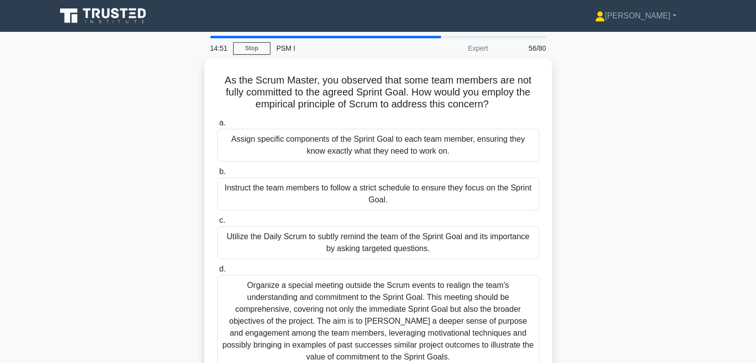
click at [588, 246] on div "As the Scrum Master, you observed that some team members are not fully committe…" at bounding box center [378, 225] width 656 height 335
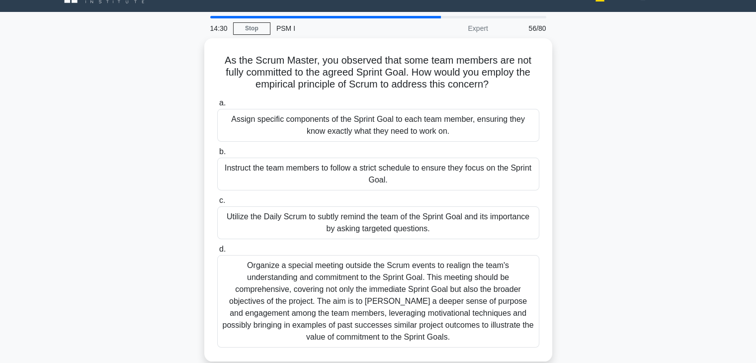
scroll to position [40, 0]
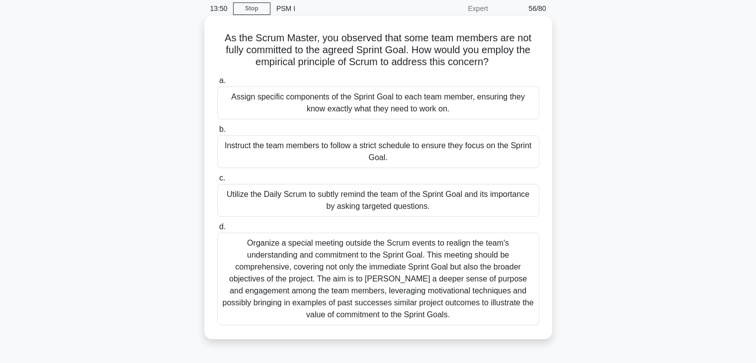
click at [515, 257] on div "Organize a special meeting outside the Scrum events to realign the team's under…" at bounding box center [378, 279] width 322 height 92
click at [217, 230] on input "d. Organize a special meeting outside the Scrum events to realign the team's un…" at bounding box center [217, 227] width 0 height 6
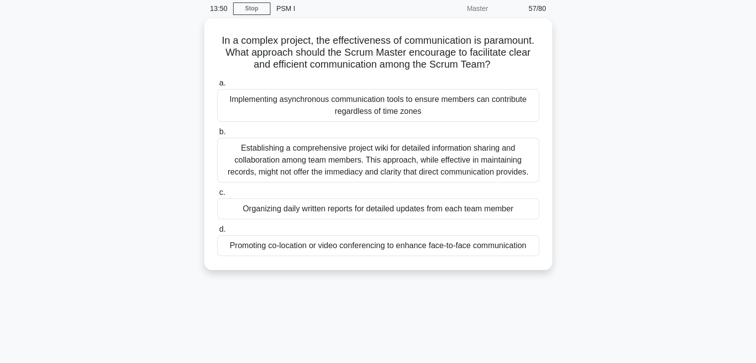
scroll to position [0, 0]
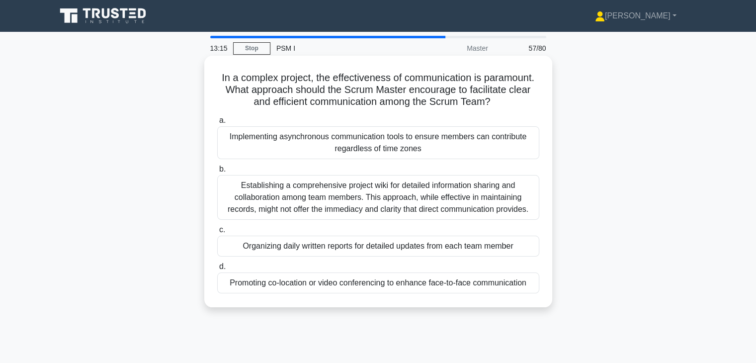
click at [399, 285] on div "Promoting co-location or video conferencing to enhance face-to-face communicati…" at bounding box center [378, 282] width 322 height 21
click at [217, 270] on input "d. Promoting co-location or video conferencing to enhance face-to-face communic…" at bounding box center [217, 266] width 0 height 6
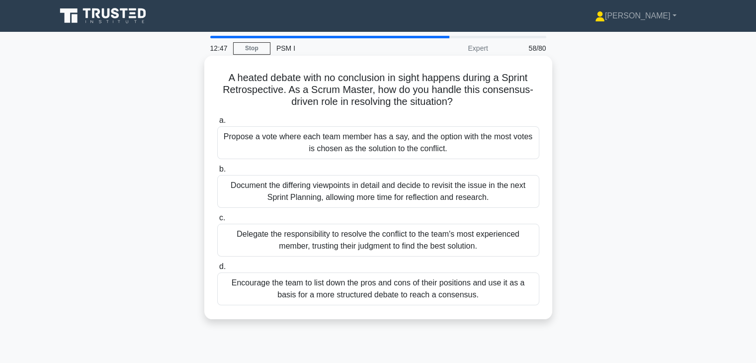
click at [488, 294] on div "Encourage the team to list down the pros and cons of their positions and use it…" at bounding box center [378, 288] width 322 height 33
click at [217, 270] on input "d. Encourage the team to list down the pros and cons of their positions and use…" at bounding box center [217, 266] width 0 height 6
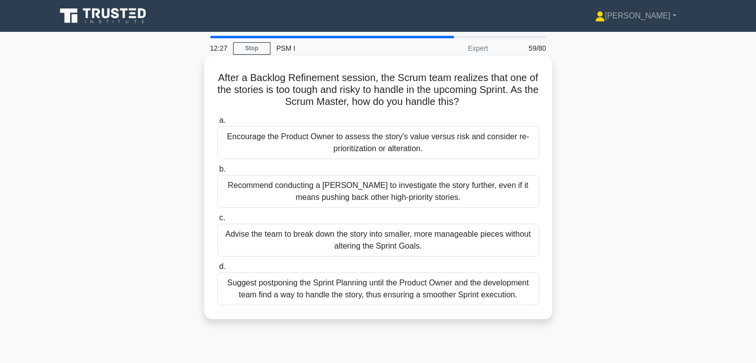
click at [459, 143] on div "Encourage the Product Owner to assess the story's value versus risk and conside…" at bounding box center [378, 142] width 322 height 33
click at [217, 124] on input "a. Encourage the Product Owner to assess the story's value versus risk and cons…" at bounding box center [217, 120] width 0 height 6
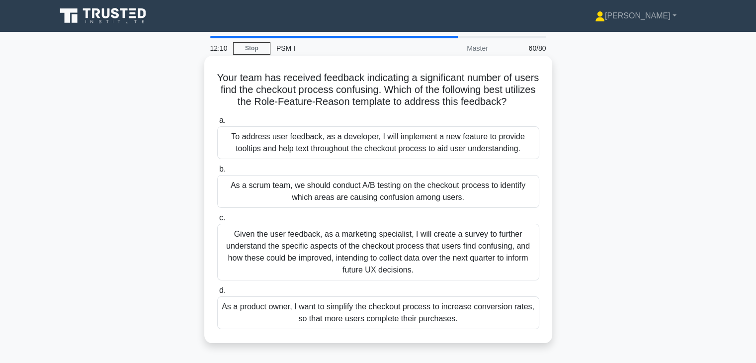
click at [452, 150] on div "To address user feedback, as a developer, I will implement a new feature to pro…" at bounding box center [378, 142] width 322 height 33
click at [217, 124] on input "a. To address user feedback, as a developer, I will implement a new feature to …" at bounding box center [217, 120] width 0 height 6
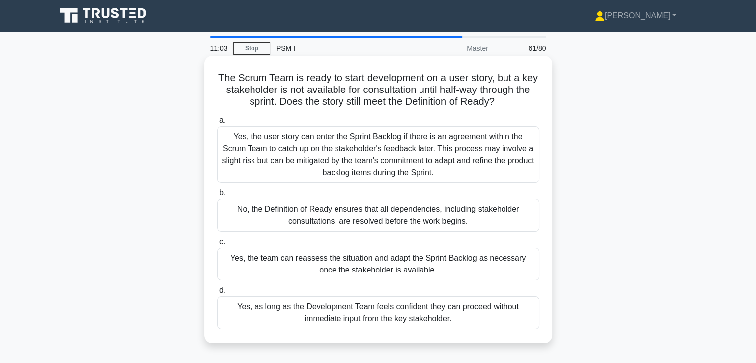
click at [507, 172] on div "Yes, the user story can enter the Sprint Backlog if there is an agreement withi…" at bounding box center [378, 154] width 322 height 57
click at [217, 124] on input "a. Yes, the user story can enter the Sprint Backlog if there is an agreement wi…" at bounding box center [217, 120] width 0 height 6
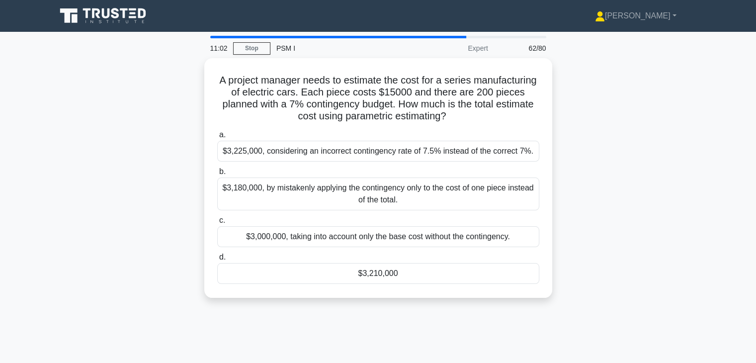
click at [589, 213] on div "A project manager needs to estimate the cost for a series manufacturing of elec…" at bounding box center [378, 183] width 656 height 251
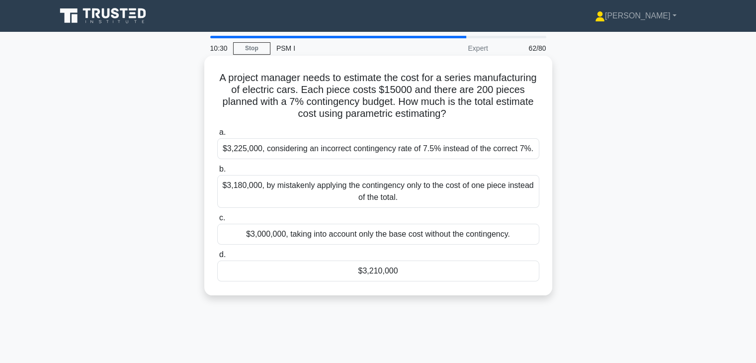
click at [451, 273] on div "$3,210,000" at bounding box center [378, 270] width 322 height 21
click at [217, 258] on input "d. $3,210,000" at bounding box center [217, 254] width 0 height 6
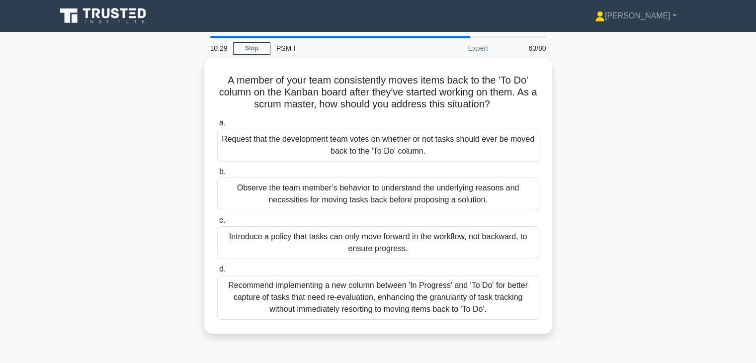
click at [568, 232] on div "A member of your team consistently moves items back to the 'To Do' column on th…" at bounding box center [378, 201] width 656 height 287
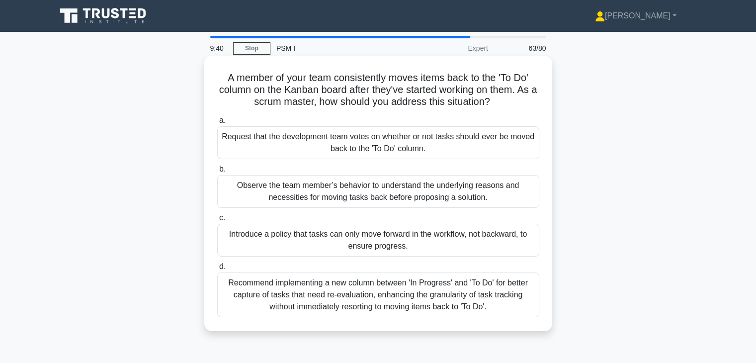
click at [479, 146] on div "Request that the development team votes on whether or not tasks should ever be …" at bounding box center [378, 142] width 322 height 33
click at [217, 124] on input "a. Request that the development team votes on whether or not tasks should ever …" at bounding box center [217, 120] width 0 height 6
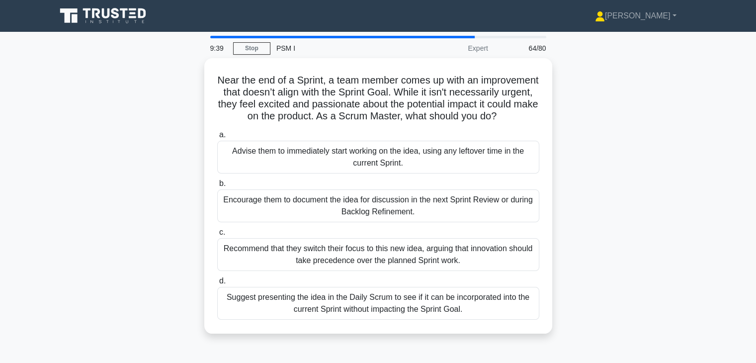
click at [583, 233] on div "Near the end of a Sprint, a team member comes up with an improvement that doesn…" at bounding box center [378, 201] width 656 height 287
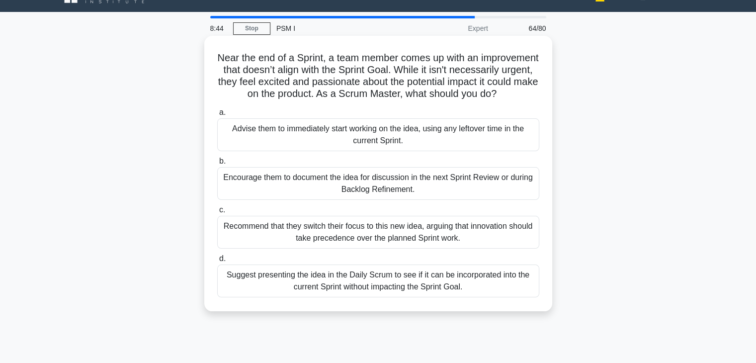
click at [480, 200] on div "Encourage them to document the idea for discussion in the next Sprint Review or…" at bounding box center [378, 183] width 322 height 33
click at [217, 164] on input "b. Encourage them to document the idea for discussion in the next Sprint Review…" at bounding box center [217, 161] width 0 height 6
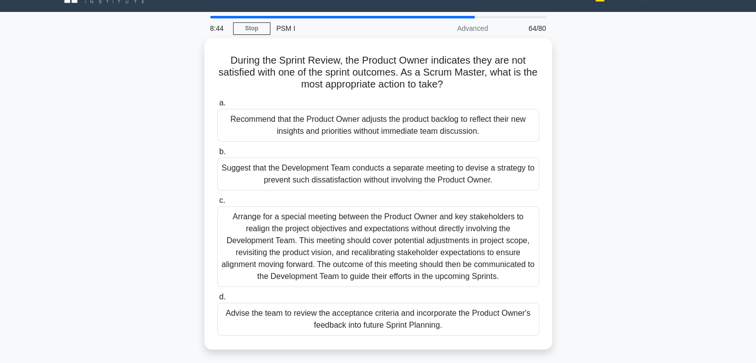
scroll to position [0, 0]
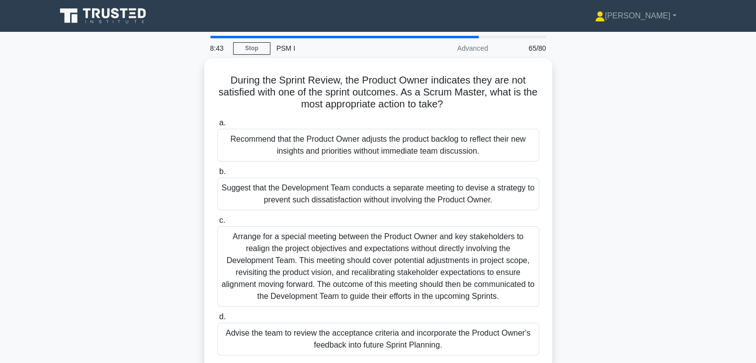
click at [615, 240] on div "During the Sprint Review, the Product Owner indicates they are not satisfied wi…" at bounding box center [378, 219] width 656 height 323
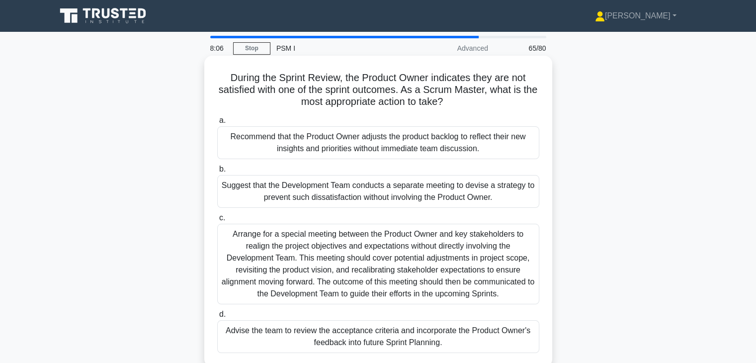
click at [491, 145] on div "Recommend that the Product Owner adjusts the product backlog to reflect their n…" at bounding box center [378, 142] width 322 height 33
click at [217, 124] on input "a. Recommend that the Product Owner adjusts the product backlog to reflect thei…" at bounding box center [217, 120] width 0 height 6
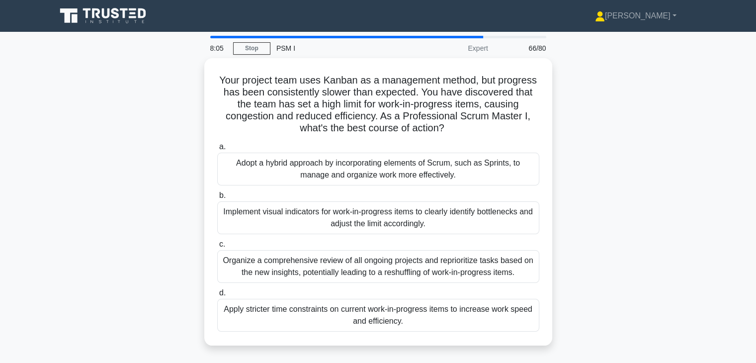
click at [566, 199] on div "Your project team uses Kanban as a management method, but progress has been con…" at bounding box center [378, 207] width 656 height 299
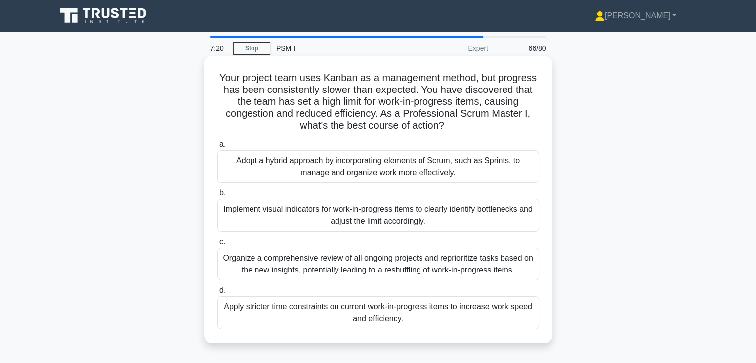
click at [490, 230] on div "Implement visual indicators for work-in-progress items to clearly identify bott…" at bounding box center [378, 215] width 322 height 33
click at [217, 196] on input "b. Implement visual indicators for work-in-progress items to clearly identify b…" at bounding box center [217, 193] width 0 height 6
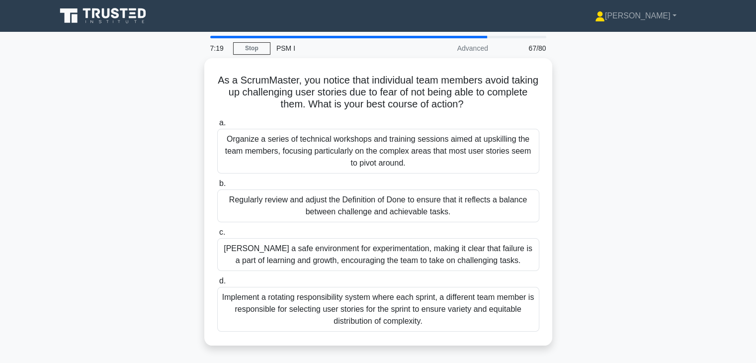
click at [601, 279] on div "As a ScrumMaster, you notice that individual team members avoid taking up chall…" at bounding box center [378, 207] width 656 height 299
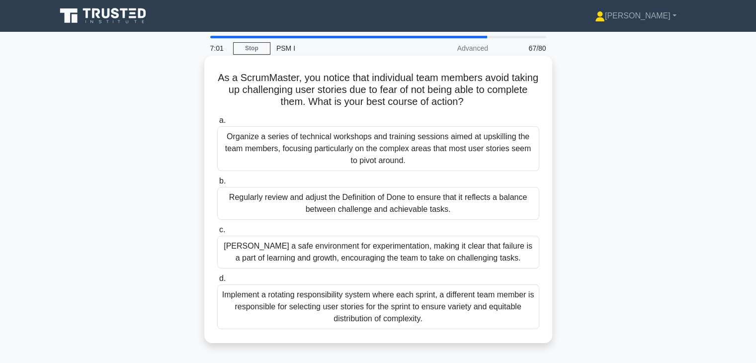
click at [484, 254] on div "Foster a safe environment for experimentation, making it clear that failure is …" at bounding box center [378, 252] width 322 height 33
click at [217, 233] on input "c. Foster a safe environment for experimentation, making it clear that failure …" at bounding box center [217, 230] width 0 height 6
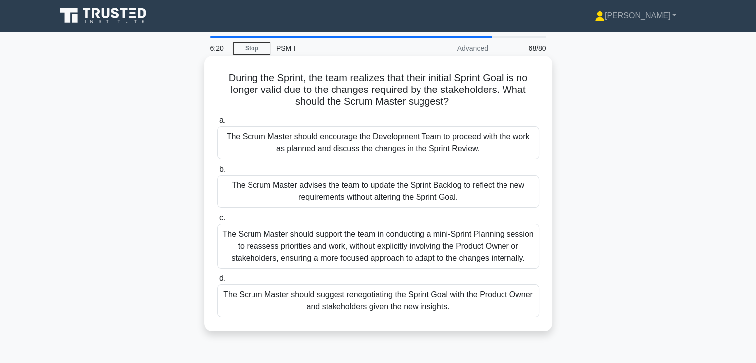
click at [459, 300] on div "The Scrum Master should suggest renegotiating the Sprint Goal with the Product …" at bounding box center [378, 300] width 322 height 33
click at [217, 282] on input "d. The Scrum Master should suggest renegotiating the Sprint Goal with the Produ…" at bounding box center [217, 278] width 0 height 6
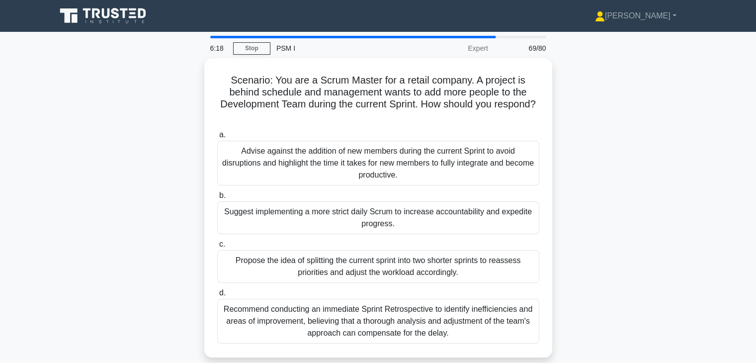
click at [606, 180] on div "Scenario: You are a Scrum Master for a retail company. A project is behind sche…" at bounding box center [378, 213] width 656 height 311
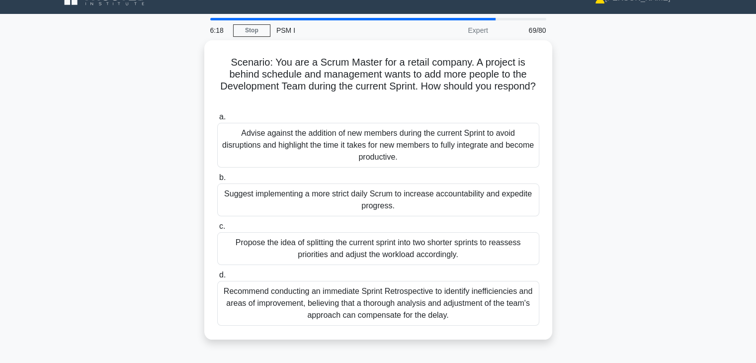
scroll to position [20, 0]
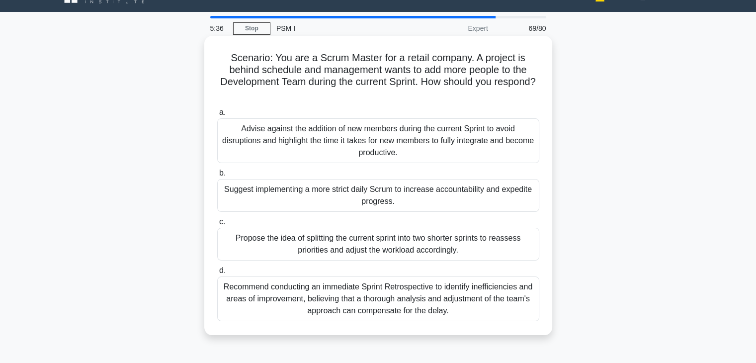
click at [431, 146] on div "Advise against the addition of new members during the current Sprint to avoid d…" at bounding box center [378, 140] width 322 height 45
click at [217, 116] on input "a. Advise against the addition of new members during the current Sprint to avoi…" at bounding box center [217, 112] width 0 height 6
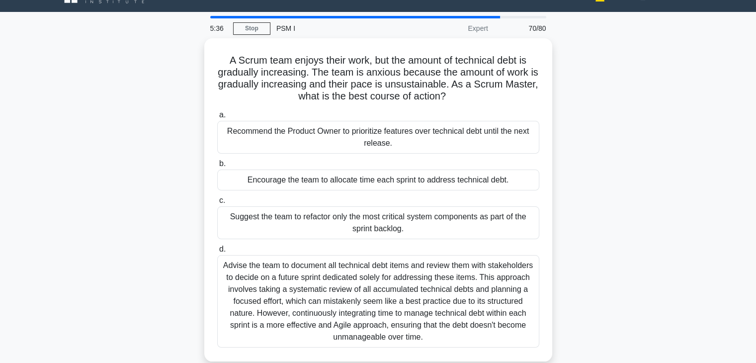
scroll to position [0, 0]
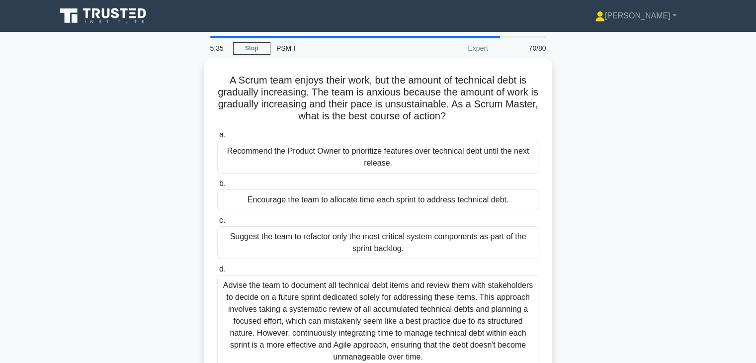
click at [574, 207] on div "A Scrum team enjoys their work, but the amount of technical debt is gradually i…" at bounding box center [378, 225] width 656 height 335
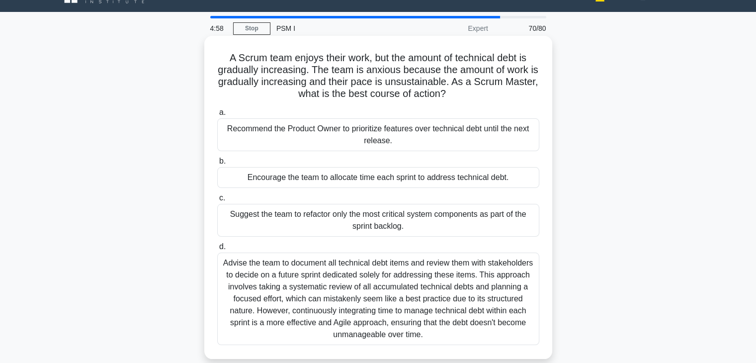
click at [437, 281] on div "Advise the team to document all technical debt items and review them with stake…" at bounding box center [378, 298] width 322 height 92
click at [217, 250] on input "d. Advise the team to document all technical debt items and review them with st…" at bounding box center [217, 246] width 0 height 6
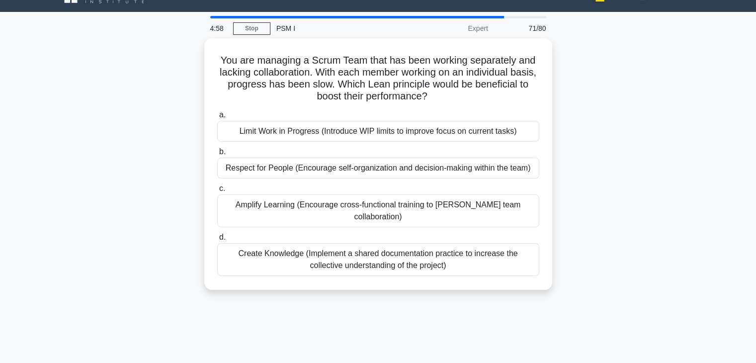
scroll to position [0, 0]
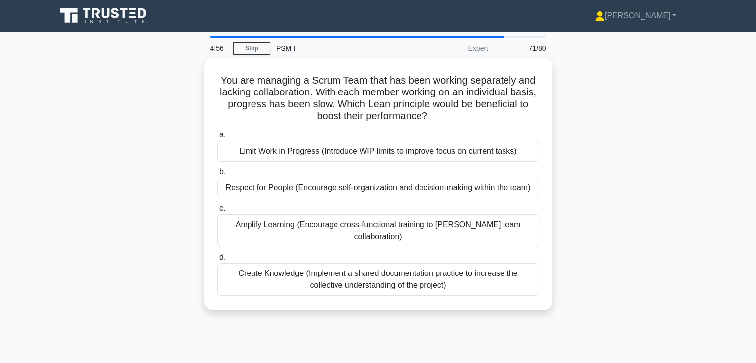
click at [563, 253] on div "You are managing a Scrum Team that has been working separately and lacking coll…" at bounding box center [378, 189] width 656 height 263
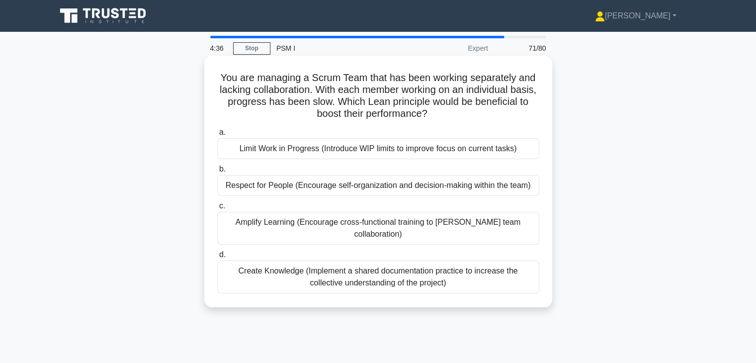
click at [335, 227] on div "Amplify Learning (Encourage cross-functional training to foster team collaborat…" at bounding box center [378, 228] width 322 height 33
click at [217, 209] on input "c. Amplify Learning (Encourage cross-functional training to foster team collabo…" at bounding box center [217, 206] width 0 height 6
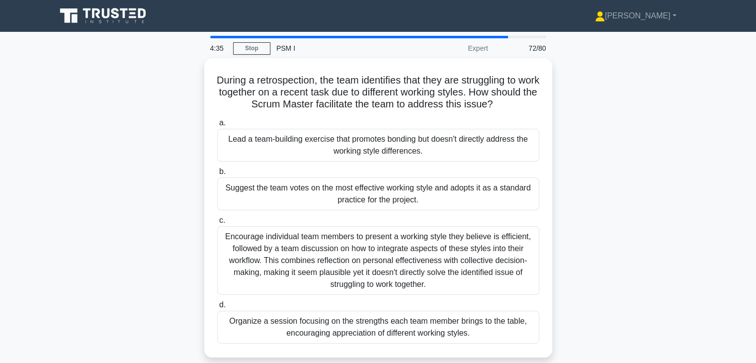
click at [600, 207] on div "During a retrospection, the team identifies that they are struggling to work to…" at bounding box center [378, 213] width 656 height 311
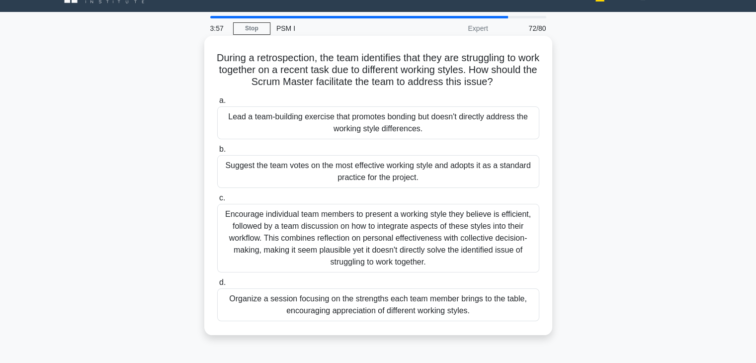
click at [412, 214] on div "Encourage individual team members to present a working style they believe is ef…" at bounding box center [378, 238] width 322 height 69
click at [217, 201] on input "c. Encourage individual team members to present a working style they believe is…" at bounding box center [217, 198] width 0 height 6
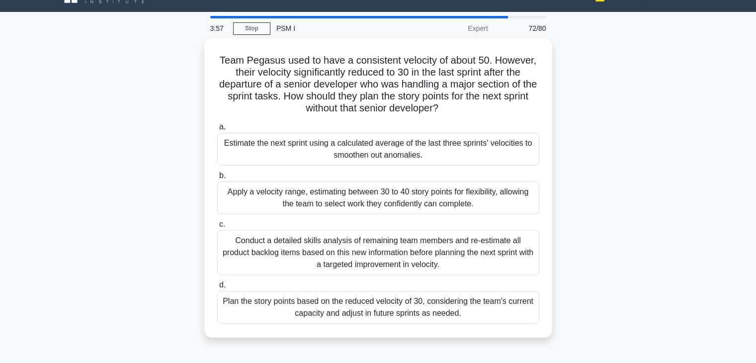
scroll to position [0, 0]
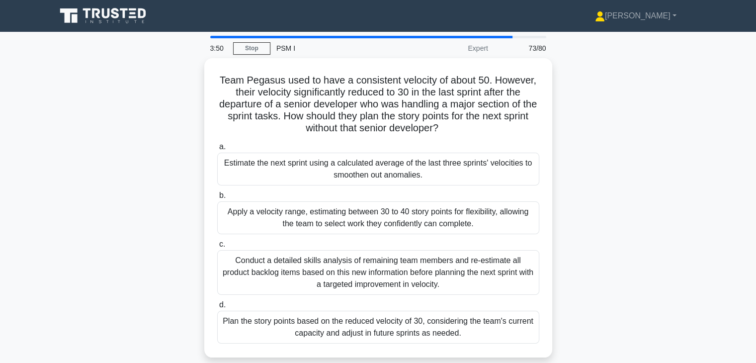
click at [576, 162] on div "Team Pegasus used to have a consistent velocity of about 50. However, their vel…" at bounding box center [378, 213] width 656 height 311
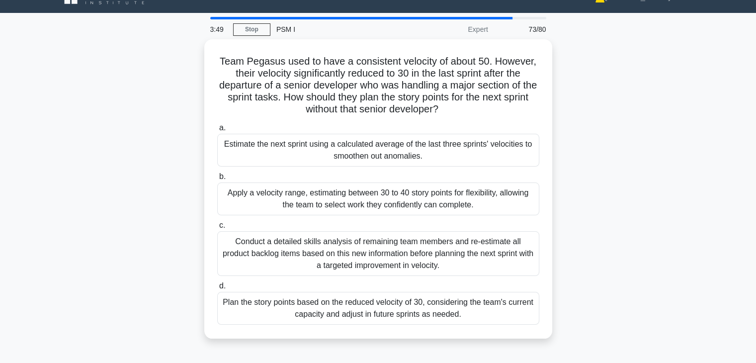
scroll to position [20, 0]
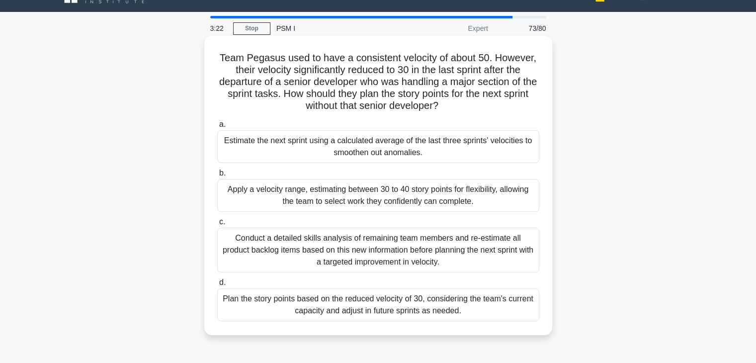
click at [491, 265] on div "Conduct a detailed skills analysis of remaining team members and re-estimate al…" at bounding box center [378, 250] width 322 height 45
click at [217, 225] on input "c. Conduct a detailed skills analysis of remaining team members and re-estimate…" at bounding box center [217, 222] width 0 height 6
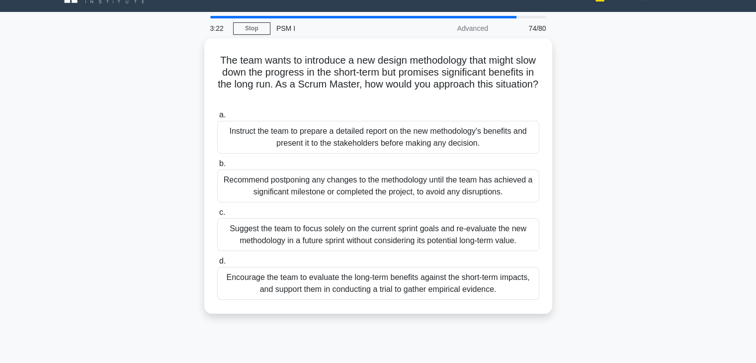
scroll to position [0, 0]
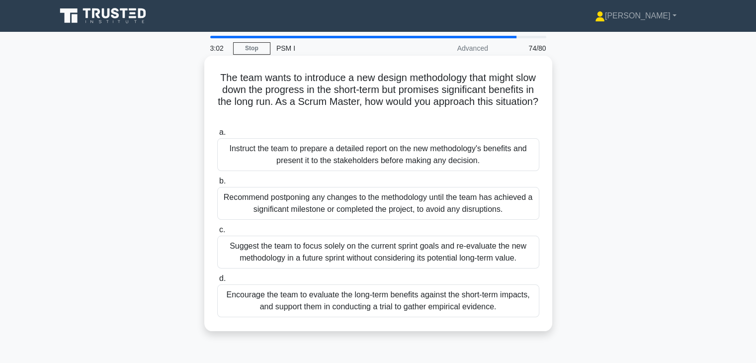
click at [458, 299] on div "Encourage the team to evaluate the long-term benefits against the short-term im…" at bounding box center [378, 300] width 322 height 33
click at [217, 282] on input "d. Encourage the team to evaluate the long-term benefits against the short-term…" at bounding box center [217, 278] width 0 height 6
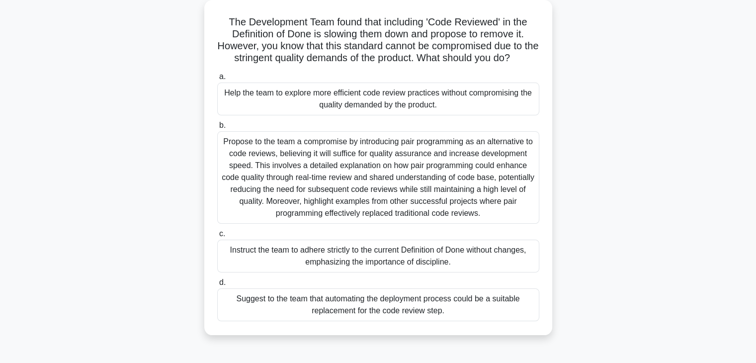
scroll to position [60, 0]
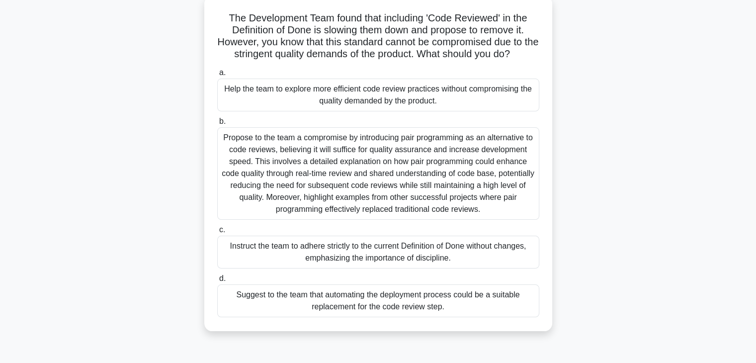
click at [380, 96] on div "Help the team to explore more efficient code review practices without compromis…" at bounding box center [378, 95] width 322 height 33
click at [217, 76] on input "a. Help the team to explore more efficient code review practices without compro…" at bounding box center [217, 73] width 0 height 6
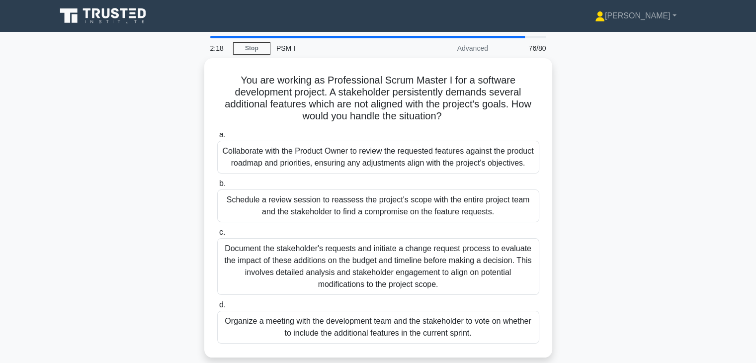
scroll to position [20, 0]
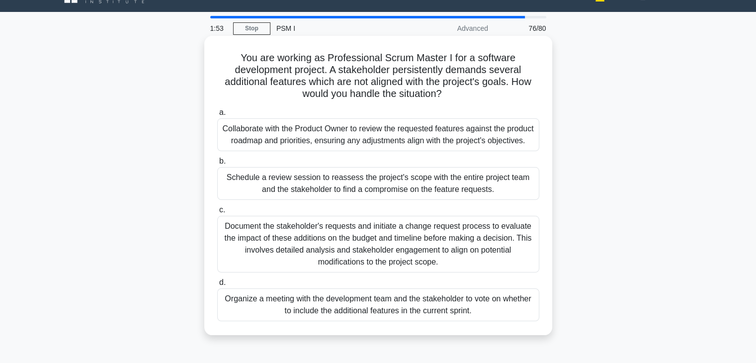
click at [421, 136] on div "Collaborate with the Product Owner to review the requested features against the…" at bounding box center [378, 134] width 322 height 33
click at [217, 116] on input "a. Collaborate with the Product Owner to review the requested features against …" at bounding box center [217, 112] width 0 height 6
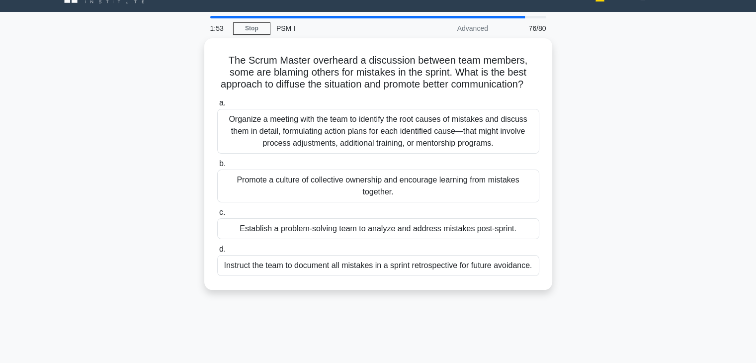
scroll to position [0, 0]
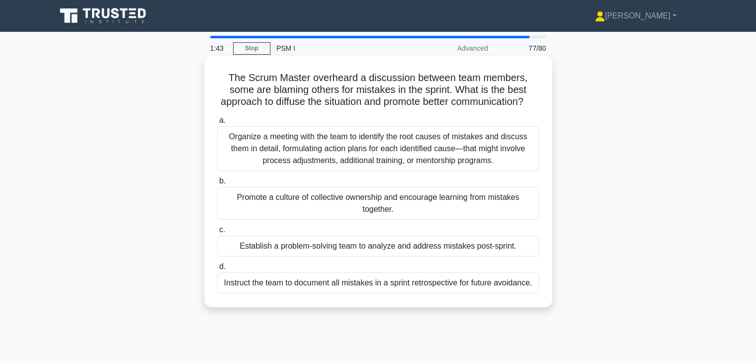
click at [469, 157] on div "Organize a meeting with the team to identify the root causes of mistakes and di…" at bounding box center [378, 148] width 322 height 45
click at [217, 124] on input "a. Organize a meeting with the team to identify the root causes of mistakes and…" at bounding box center [217, 120] width 0 height 6
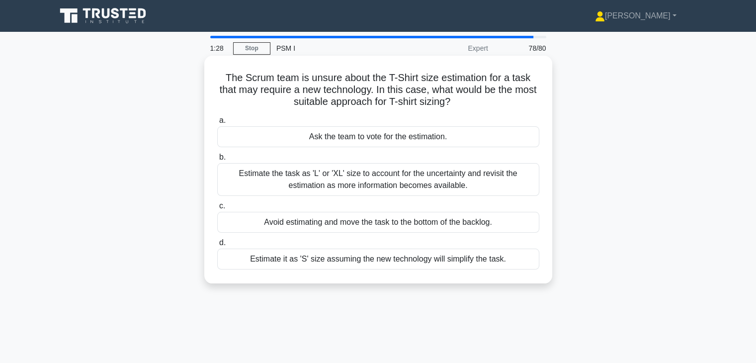
click at [451, 137] on div "Ask the team to vote for the estimation." at bounding box center [378, 136] width 322 height 21
click at [217, 124] on input "a. Ask the team to vote for the estimation." at bounding box center [217, 120] width 0 height 6
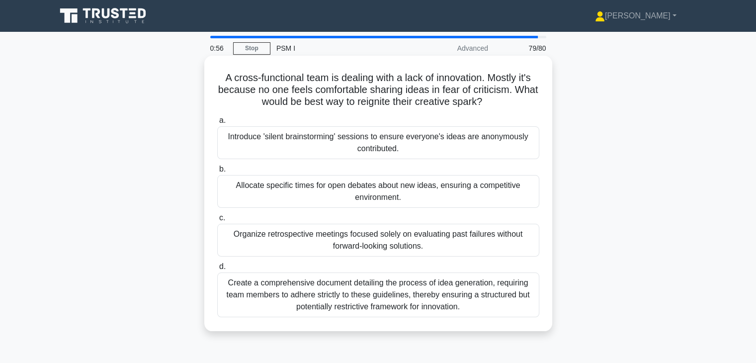
click at [438, 148] on div "Introduce 'silent brainstorming' sessions to ensure everyone's ideas are anonym…" at bounding box center [378, 142] width 322 height 33
click at [217, 124] on input "a. Introduce 'silent brainstorming' sessions to ensure everyone's ideas are ano…" at bounding box center [217, 120] width 0 height 6
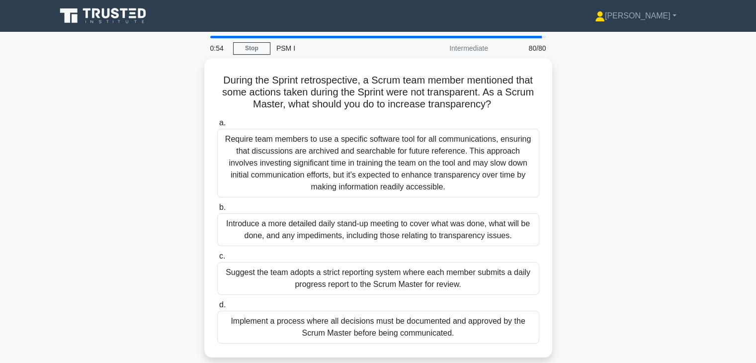
click at [630, 254] on div "During the Sprint retrospective, a Scrum team member mentioned that some action…" at bounding box center [378, 213] width 656 height 311
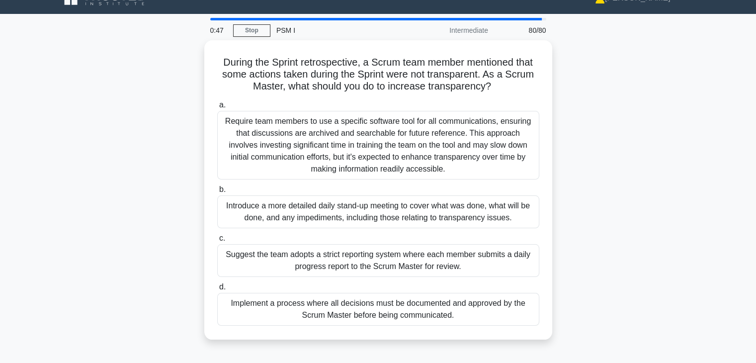
scroll to position [20, 0]
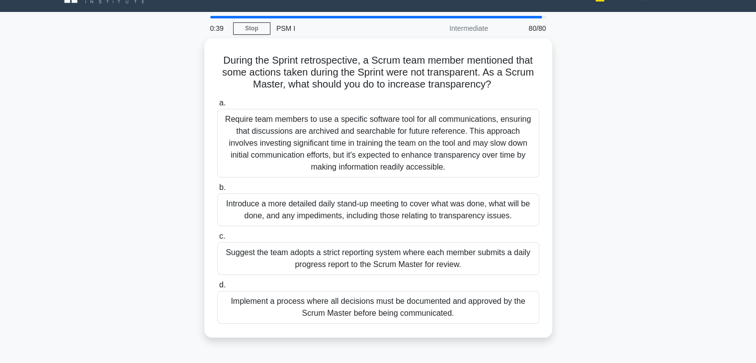
click at [584, 223] on div "During the Sprint retrospective, a Scrum team member mentioned that some action…" at bounding box center [378, 193] width 656 height 311
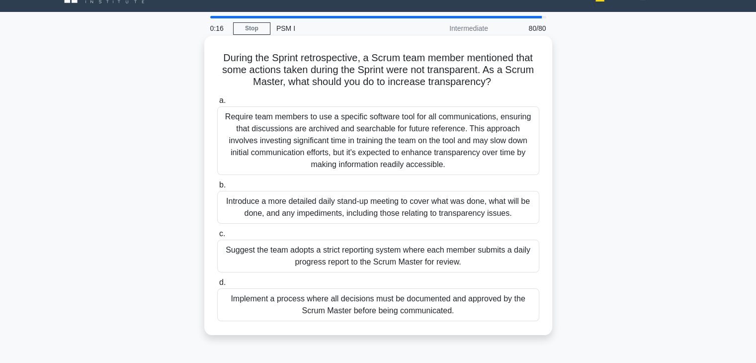
click at [467, 144] on div "Require team members to use a specific software tool for all communications, en…" at bounding box center [378, 140] width 322 height 69
click at [217, 104] on input "a. Require team members to use a specific software tool for all communications,…" at bounding box center [217, 100] width 0 height 6
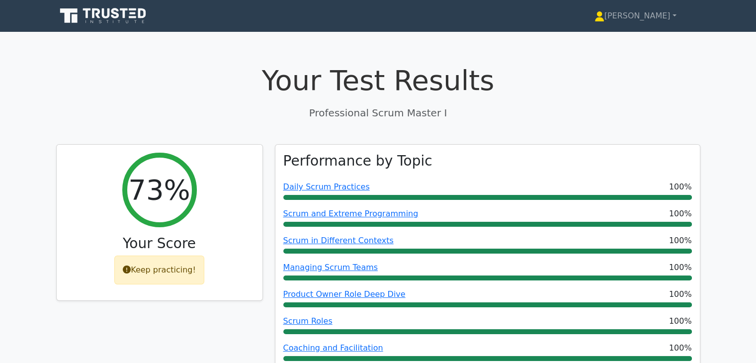
click at [578, 117] on p "Professional Scrum Master I" at bounding box center [378, 112] width 644 height 15
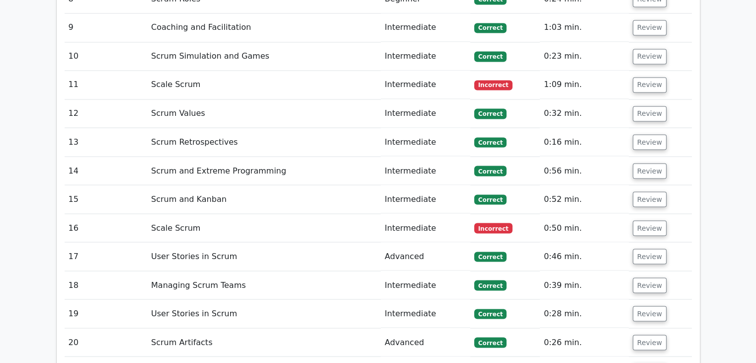
scroll to position [1769, 0]
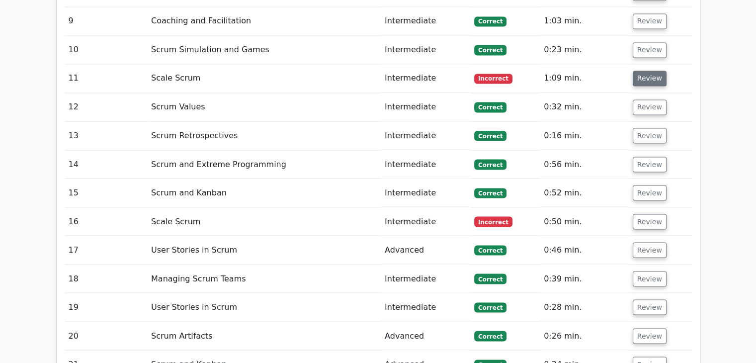
click at [648, 71] on button "Review" at bounding box center [649, 78] width 34 height 15
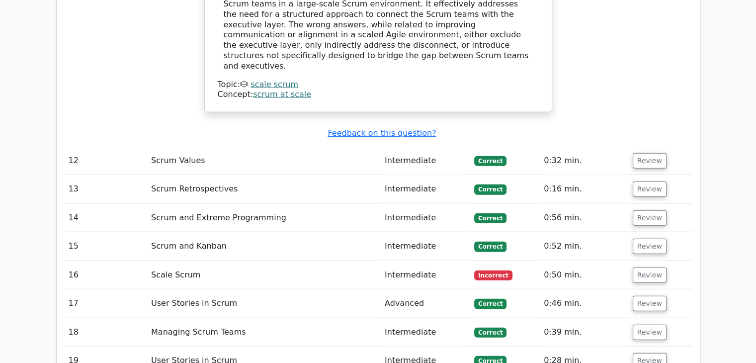
scroll to position [2266, 0]
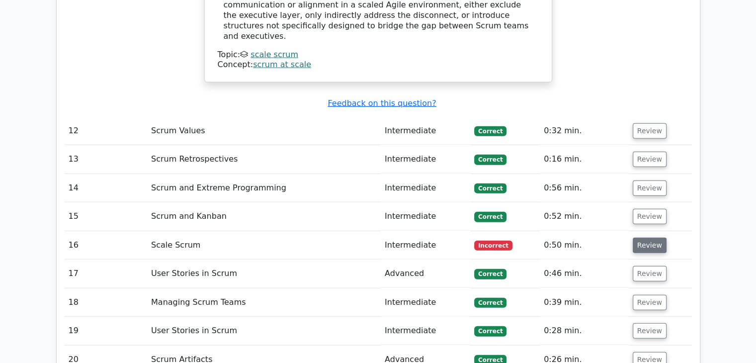
click at [647, 237] on button "Review" at bounding box center [649, 244] width 34 height 15
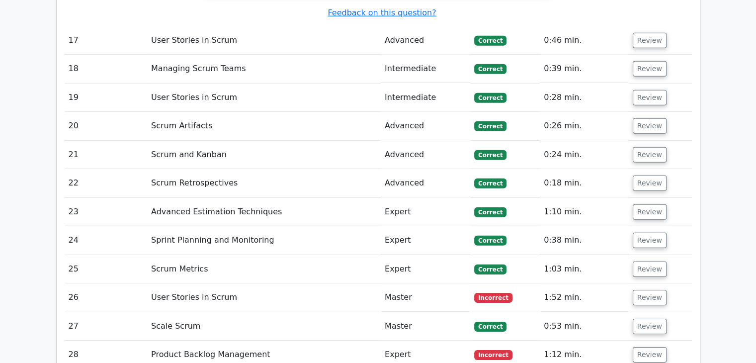
scroll to position [3061, 0]
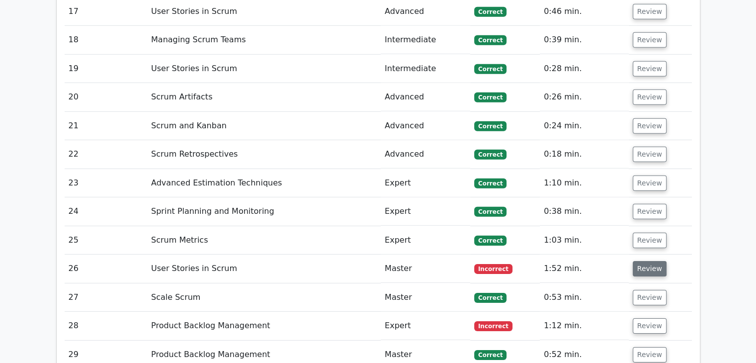
click at [646, 261] on button "Review" at bounding box center [649, 268] width 34 height 15
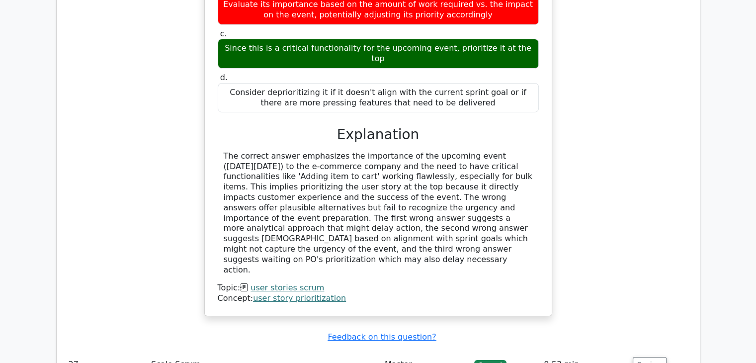
scroll to position [3498, 0]
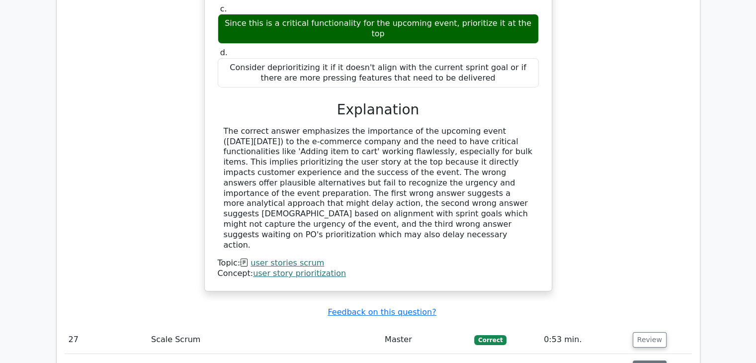
click at [649, 360] on button "Review" at bounding box center [649, 367] width 34 height 15
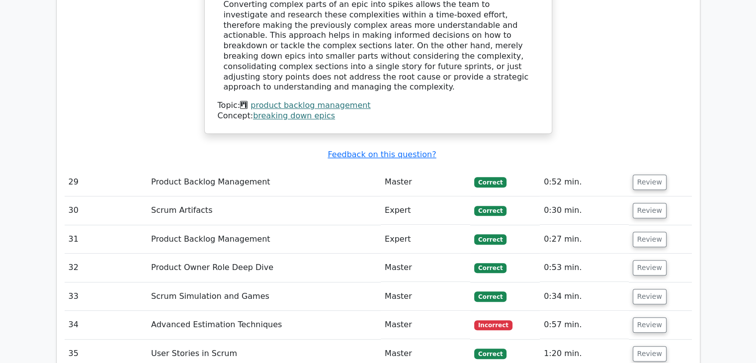
scroll to position [4173, 0]
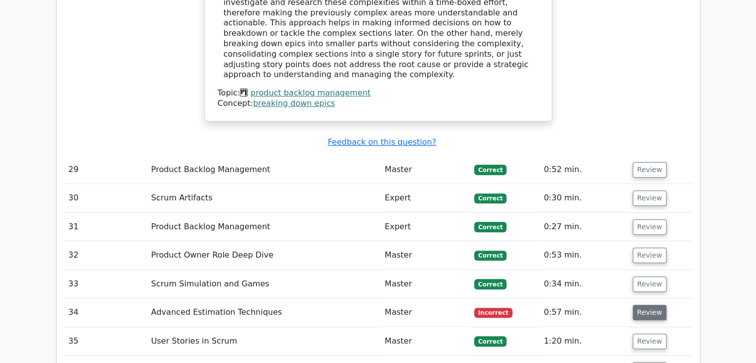
click at [646, 305] on button "Review" at bounding box center [649, 312] width 34 height 15
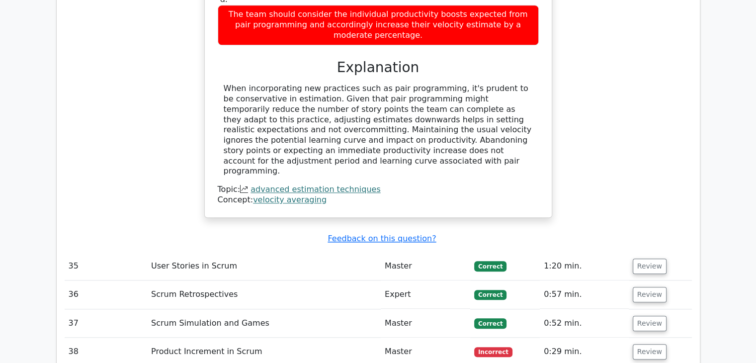
scroll to position [4809, 0]
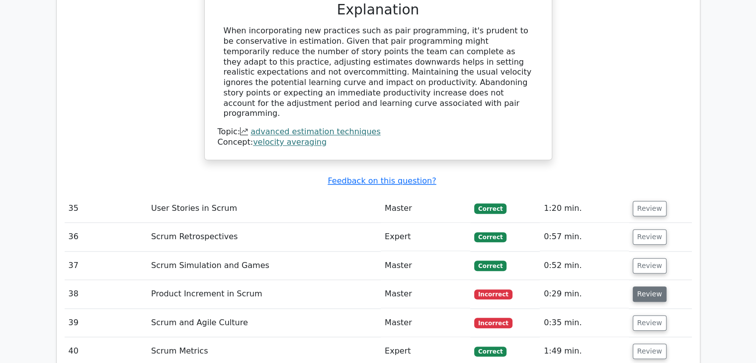
click at [642, 286] on button "Review" at bounding box center [649, 293] width 34 height 15
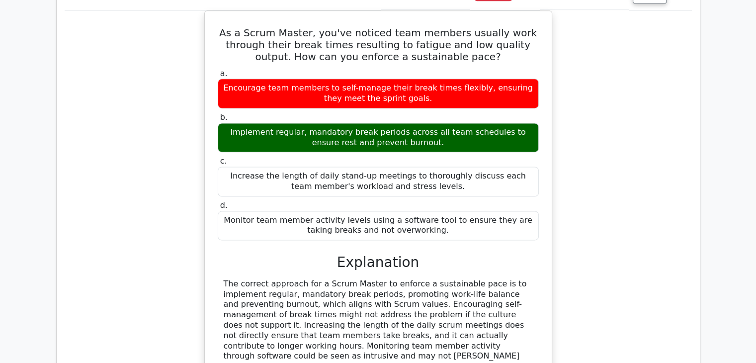
scroll to position [5127, 0]
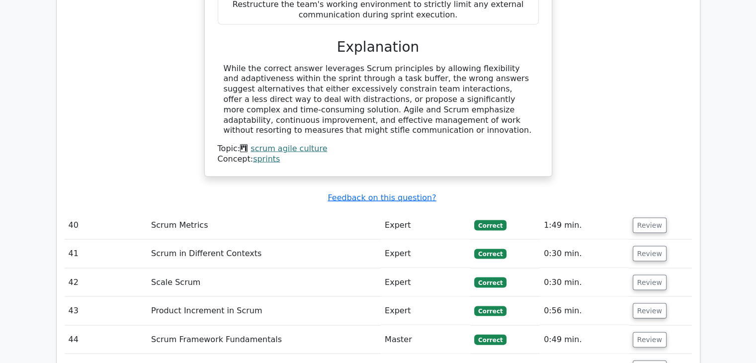
scroll to position [5823, 0]
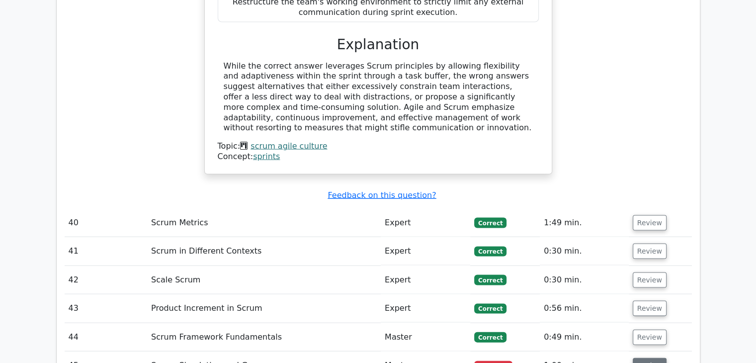
click at [646, 358] on button "Review" at bounding box center [649, 365] width 34 height 15
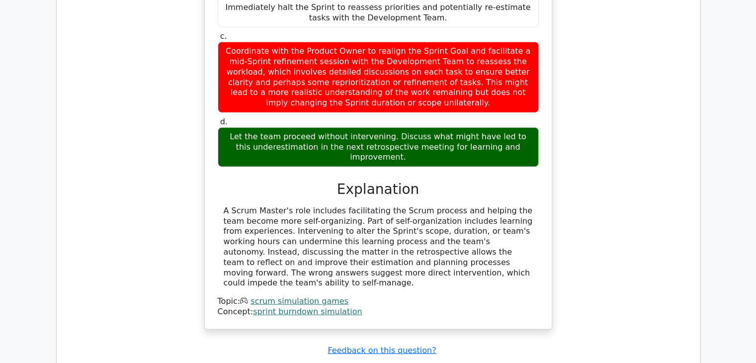
scroll to position [6360, 0]
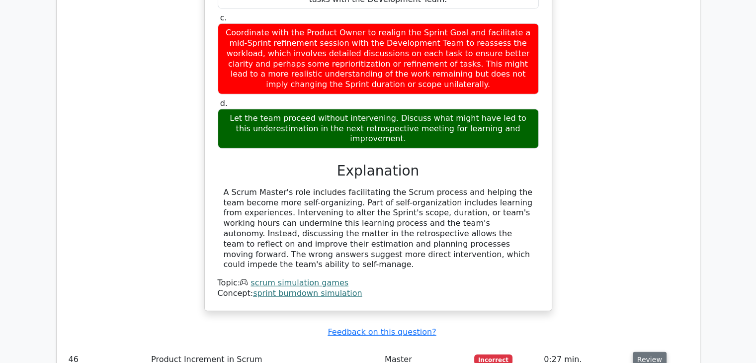
click at [649, 352] on button "Review" at bounding box center [649, 359] width 34 height 15
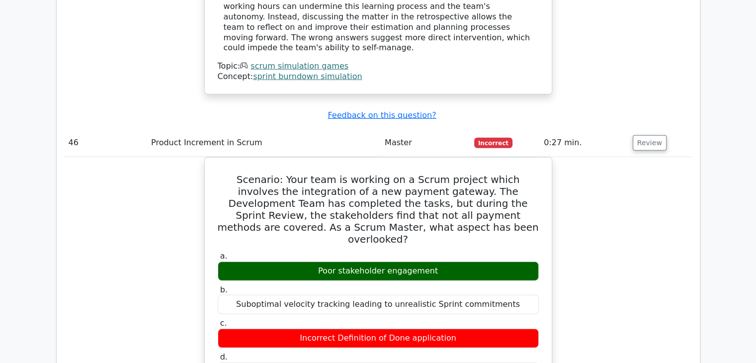
scroll to position [6578, 0]
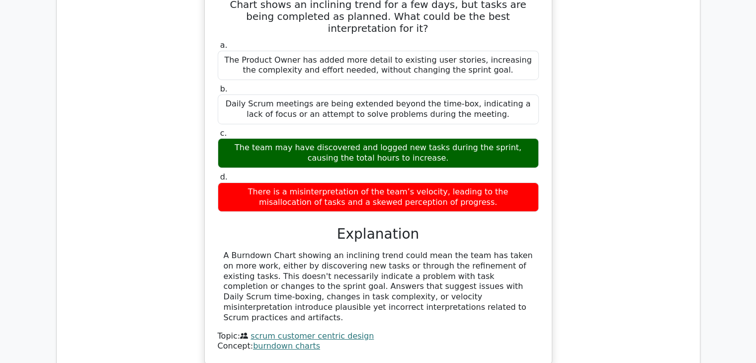
scroll to position [7234, 0]
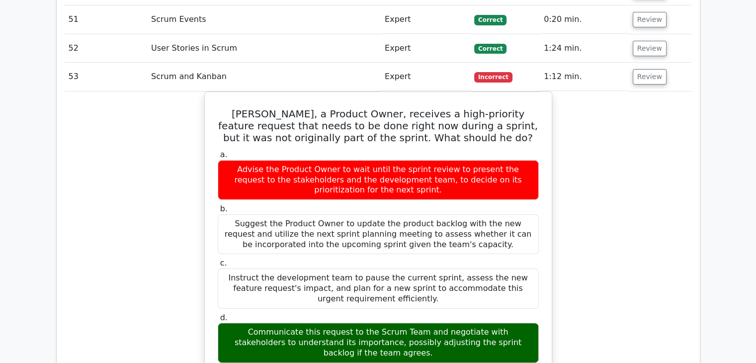
scroll to position [7751, 0]
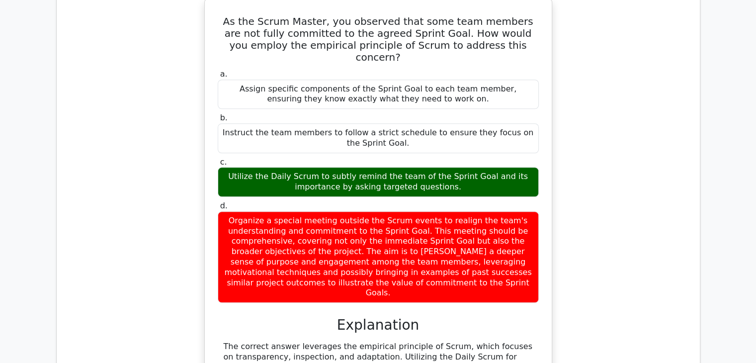
scroll to position [8347, 0]
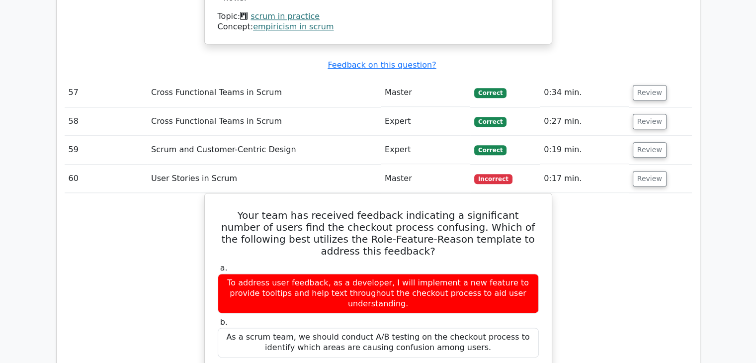
scroll to position [8864, 0]
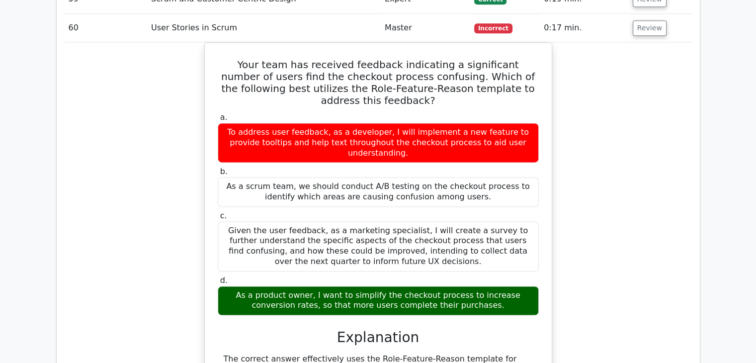
scroll to position [8943, 0]
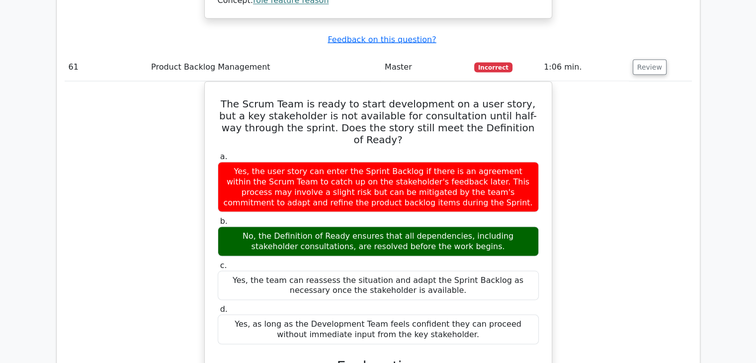
scroll to position [9420, 0]
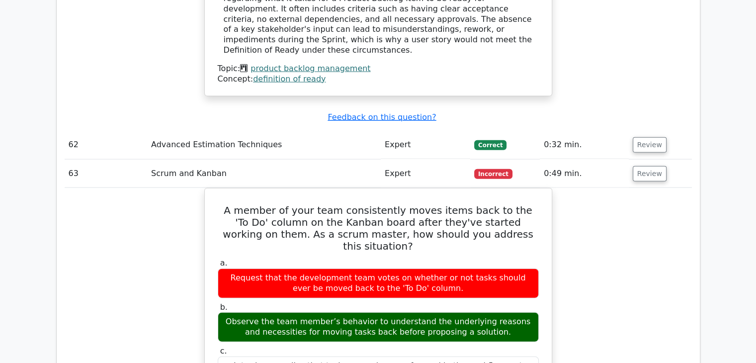
scroll to position [9818, 0]
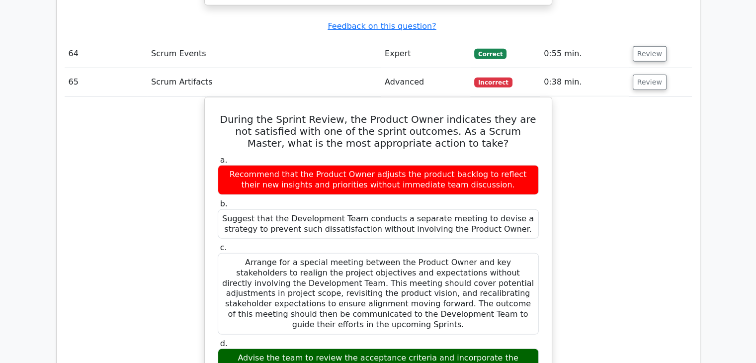
scroll to position [10454, 0]
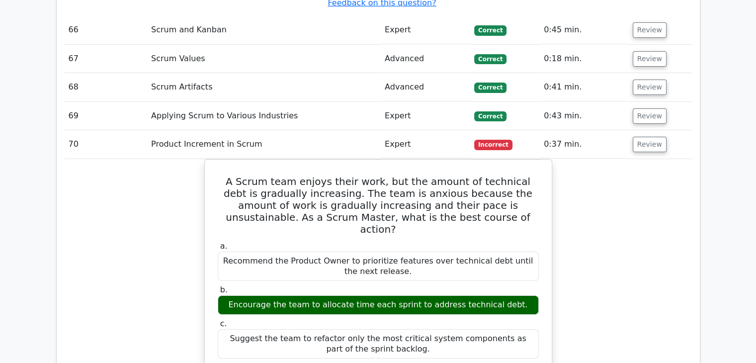
scroll to position [11030, 0]
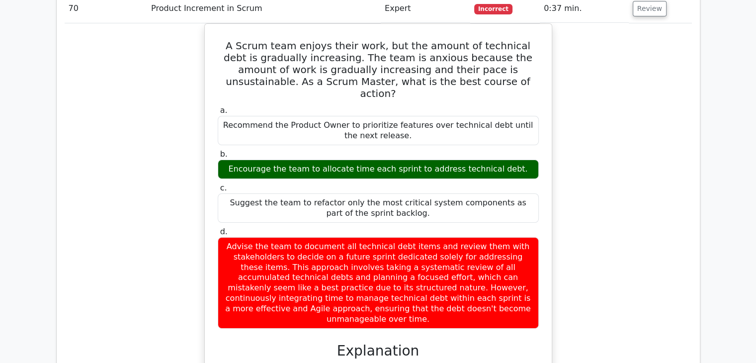
scroll to position [11129, 0]
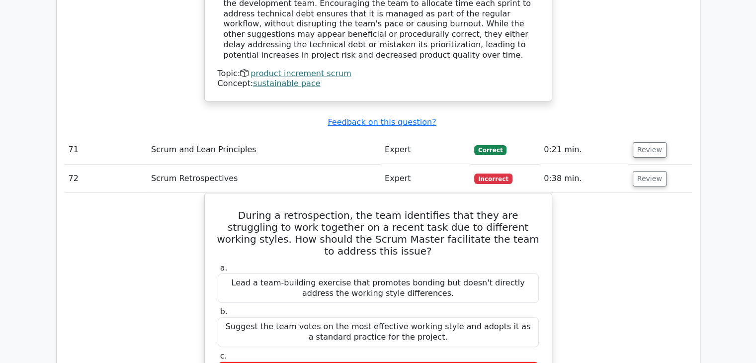
scroll to position [11527, 0]
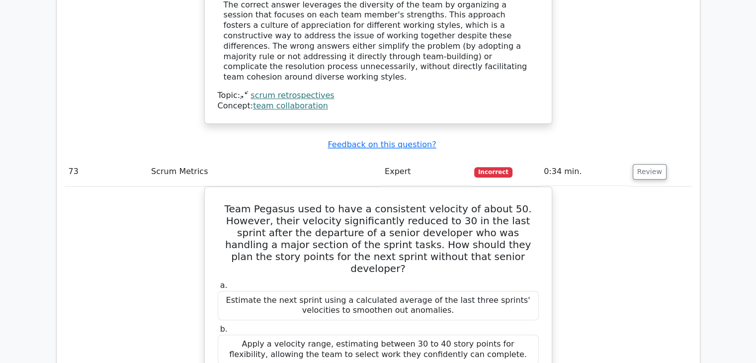
scroll to position [12024, 0]
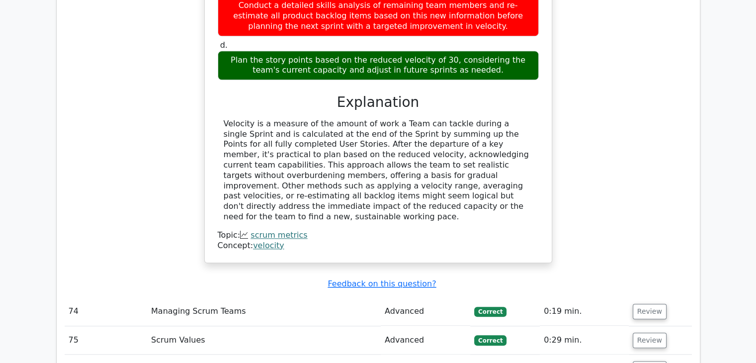
scroll to position [12500, 0]
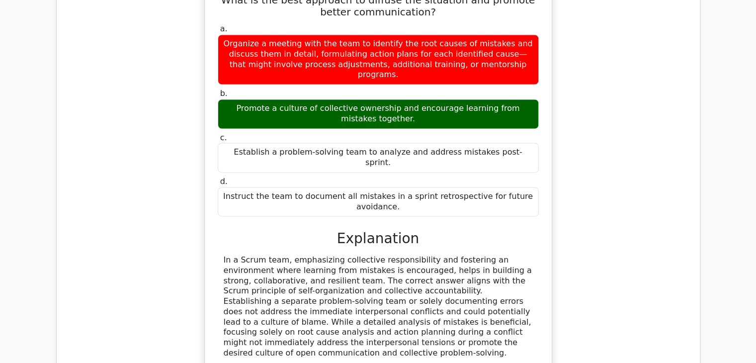
scroll to position [12898, 0]
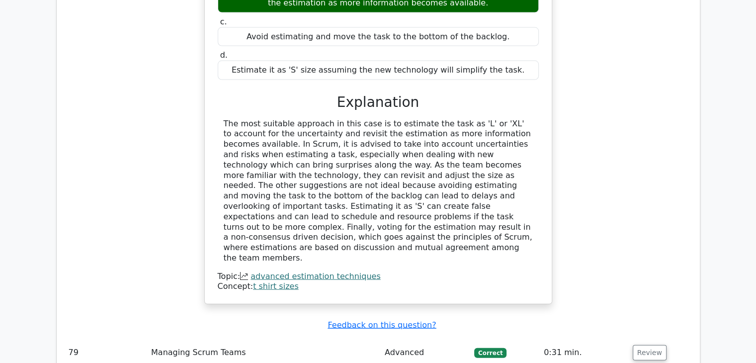
scroll to position [13435, 0]
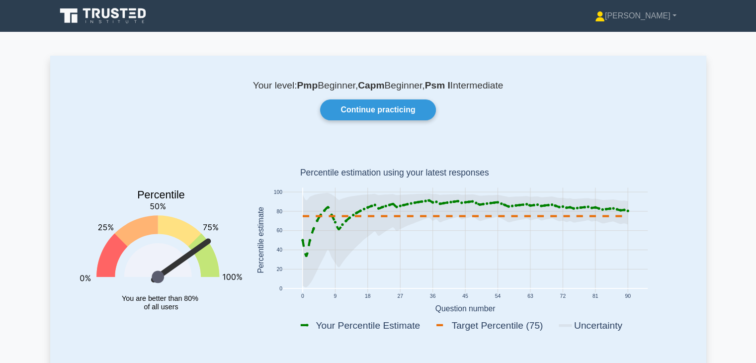
click at [573, 137] on div "Your level: Pmp Beginner, Capm Beginner, Psm I Intermediate Continue practicing…" at bounding box center [378, 215] width 656 height 319
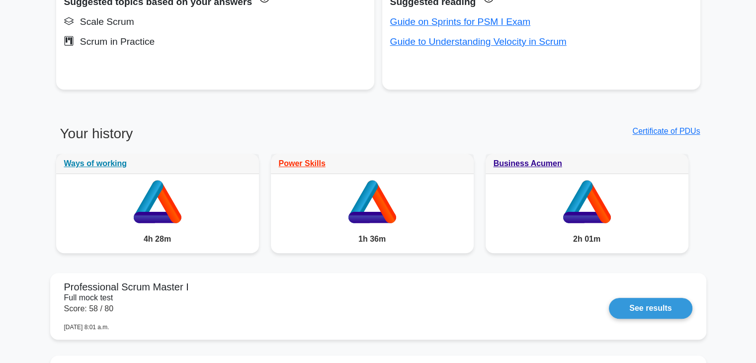
scroll to position [397, 0]
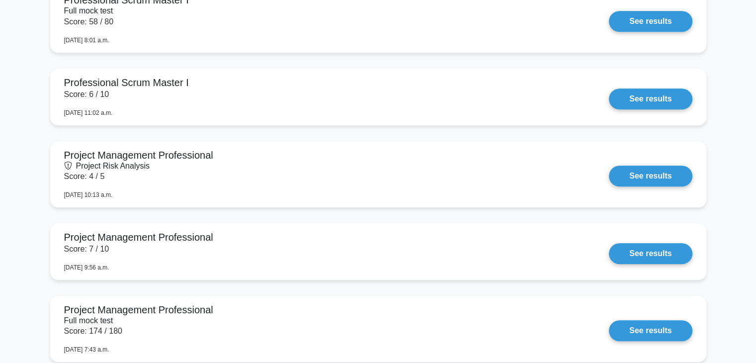
scroll to position [0, 0]
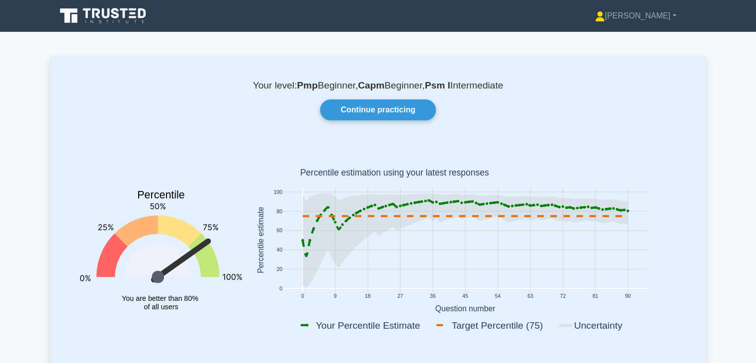
click at [103, 10] on icon at bounding box center [106, 13] width 8 height 10
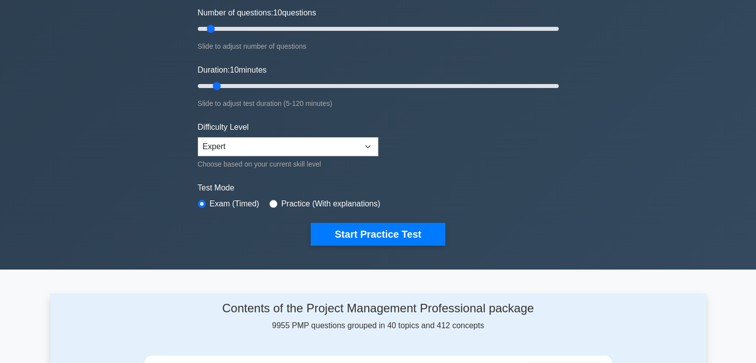
scroll to position [60, 0]
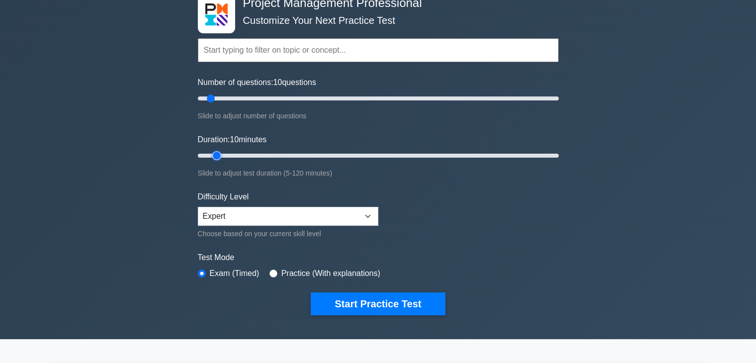
click at [224, 154] on input "Duration: 10 minutes" at bounding box center [378, 156] width 361 height 12
drag, startPoint x: 218, startPoint y: 154, endPoint x: 230, endPoint y: 155, distance: 12.5
type input "15"
click at [230, 155] on input "Duration: 15 minutes" at bounding box center [378, 156] width 361 height 12
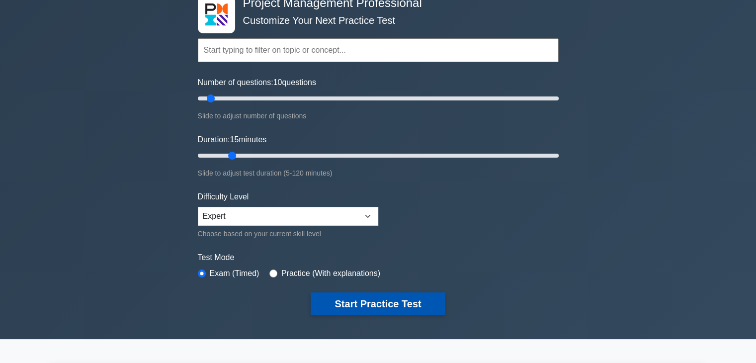
click at [365, 305] on button "Start Practice Test" at bounding box center [378, 303] width 134 height 23
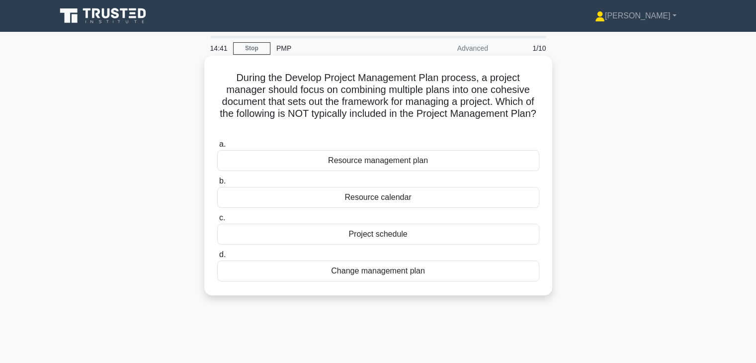
click at [492, 201] on div "Resource calendar" at bounding box center [378, 197] width 322 height 21
click at [217, 184] on input "b. Resource calendar" at bounding box center [217, 181] width 0 height 6
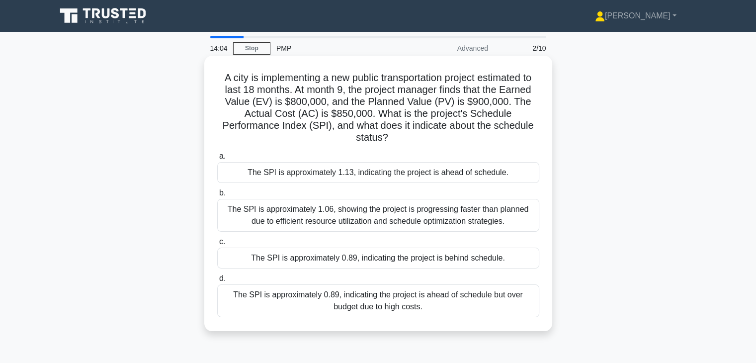
click at [477, 260] on div "The SPI is approximately 0.89, indicating the project is behind schedule." at bounding box center [378, 257] width 322 height 21
click at [217, 245] on input "c. The SPI is approximately 0.89, indicating the project is behind schedule." at bounding box center [217, 241] width 0 height 6
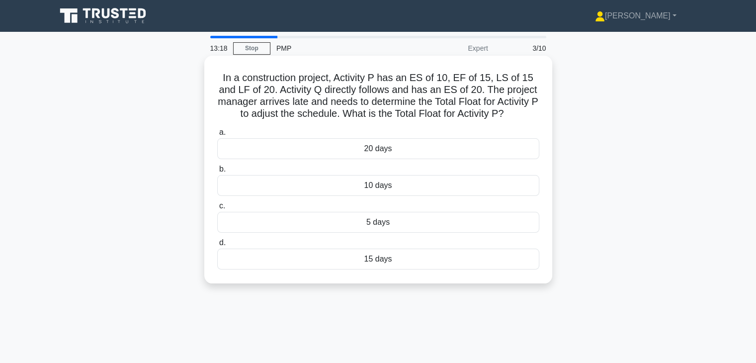
click at [467, 221] on div "5 days" at bounding box center [378, 222] width 322 height 21
click at [217, 209] on input "c. 5 days" at bounding box center [217, 206] width 0 height 6
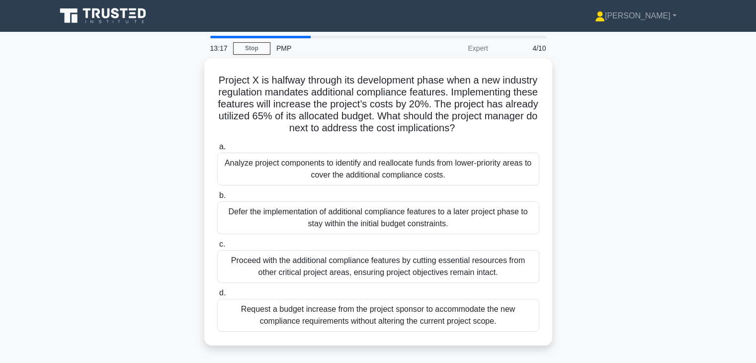
click at [592, 246] on div "Project X is halfway through its development phase when a new industry regulati…" at bounding box center [378, 207] width 656 height 299
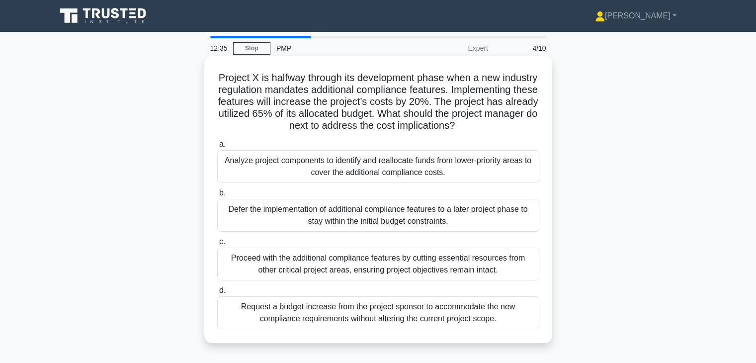
click at [485, 324] on div "Request a budget increase from the project sponsor to accommodate the new compl…" at bounding box center [378, 312] width 322 height 33
click at [217, 294] on input "d. Request a budget increase from the project sponsor to accommodate the new co…" at bounding box center [217, 290] width 0 height 6
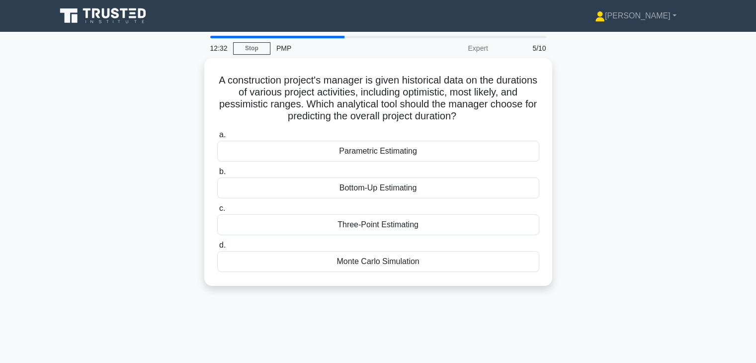
click at [620, 144] on div "A construction project's manager is given historical data on the durations of v…" at bounding box center [378, 177] width 656 height 239
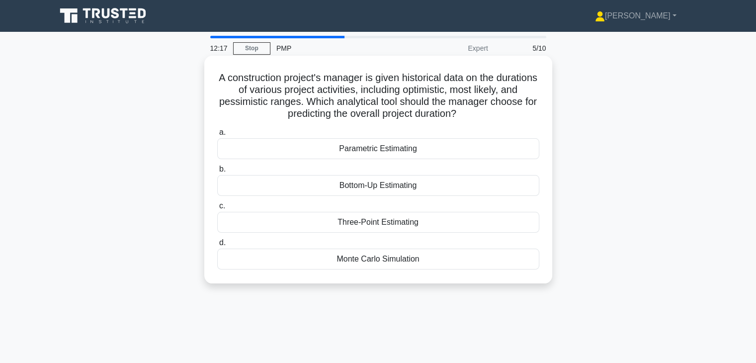
click at [495, 225] on div "Three-Point Estimating" at bounding box center [378, 222] width 322 height 21
click at [217, 209] on input "c. Three-Point Estimating" at bounding box center [217, 206] width 0 height 6
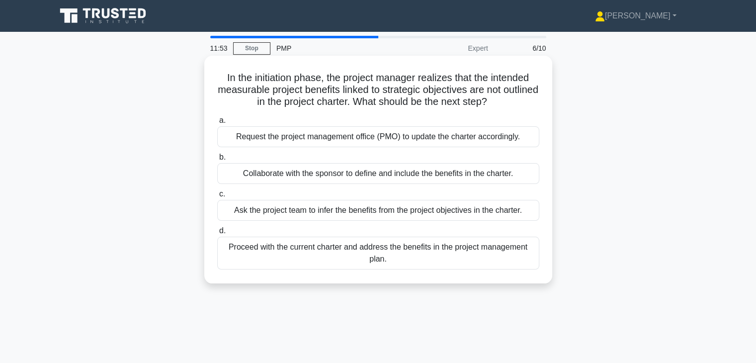
click at [527, 179] on div "Collaborate with the sponsor to define and include the benefits in the charter." at bounding box center [378, 173] width 322 height 21
click at [217, 160] on input "b. Collaborate with the sponsor to define and include the benefits in the chart…" at bounding box center [217, 157] width 0 height 6
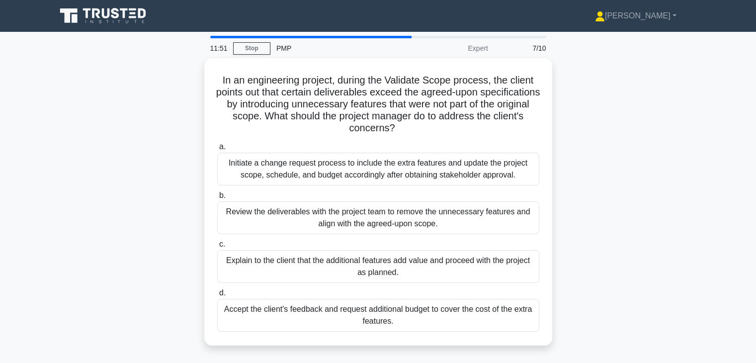
click at [579, 232] on div "In an engineering project, during the Validate Scope process, the client points…" at bounding box center [378, 207] width 656 height 299
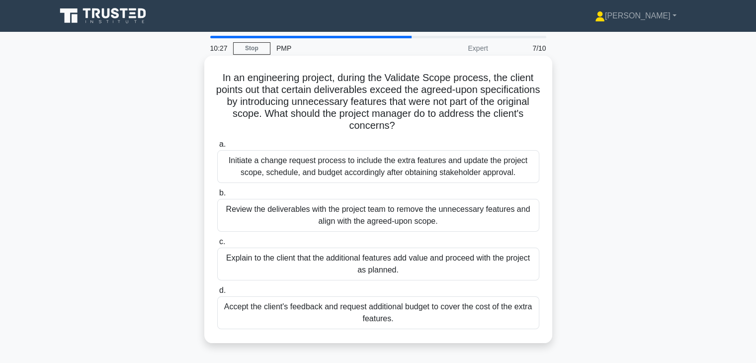
click at [469, 219] on div "Review the deliverables with the project team to remove the unnecessary feature…" at bounding box center [378, 215] width 322 height 33
click at [217, 196] on input "b. Review the deliverables with the project team to remove the unnecessary feat…" at bounding box center [217, 193] width 0 height 6
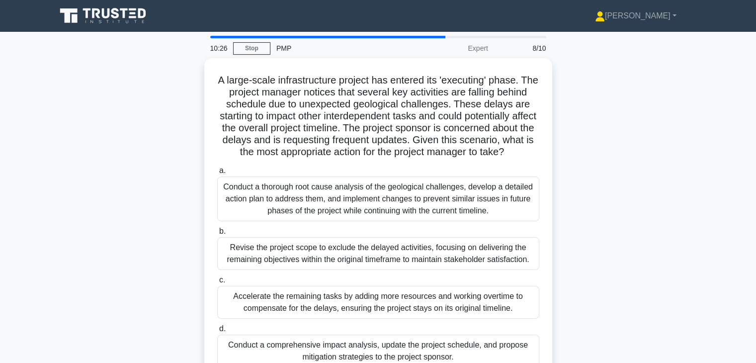
click at [603, 247] on div "A large-scale infrastructure project has entered its 'executing' phase. The pro…" at bounding box center [378, 225] width 656 height 335
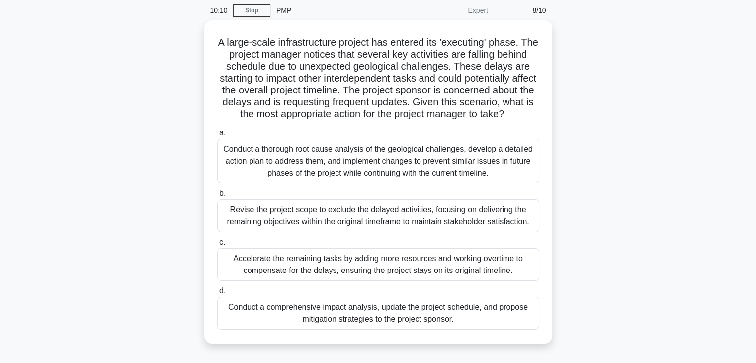
scroll to position [40, 0]
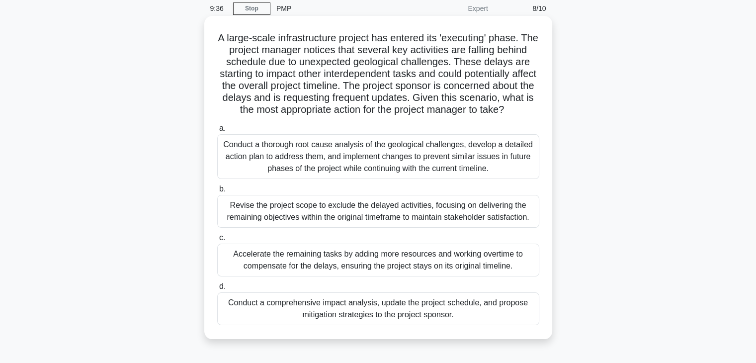
click at [489, 320] on div "Conduct a comprehensive impact analysis, update the project schedule, and propo…" at bounding box center [378, 308] width 322 height 33
click at [217, 290] on input "d. Conduct a comprehensive impact analysis, update the project schedule, and pr…" at bounding box center [217, 286] width 0 height 6
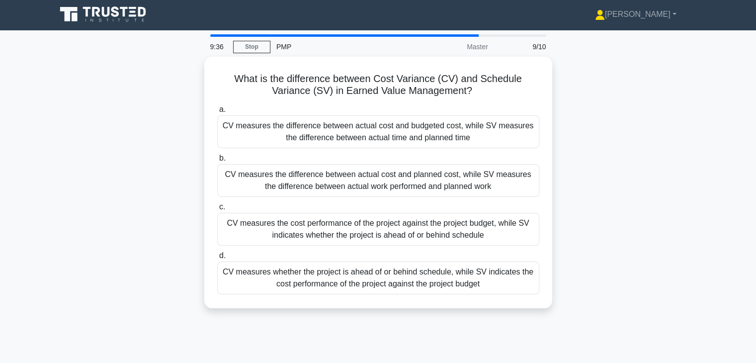
scroll to position [0, 0]
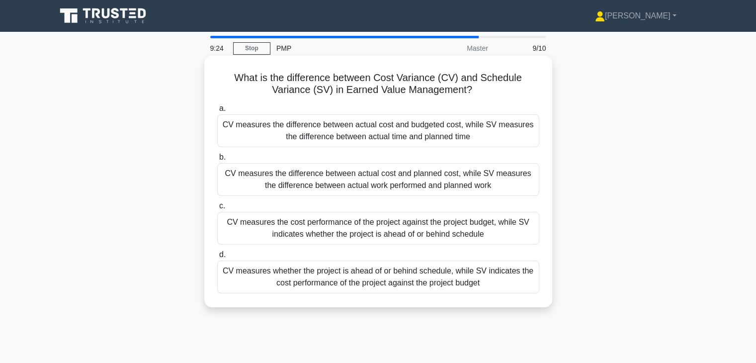
click at [484, 131] on div "CV measures the difference between actual cost and budgeted cost, while SV meas…" at bounding box center [378, 130] width 322 height 33
click at [217, 112] on input "a. CV measures the difference between actual cost and budgeted cost, while SV m…" at bounding box center [217, 108] width 0 height 6
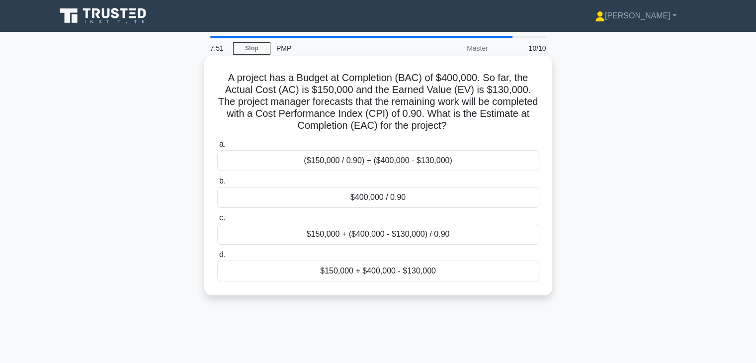
click at [388, 203] on div "$400,000 / 0.90" at bounding box center [378, 197] width 322 height 21
click at [217, 184] on input "b. $400,000 / 0.90" at bounding box center [217, 181] width 0 height 6
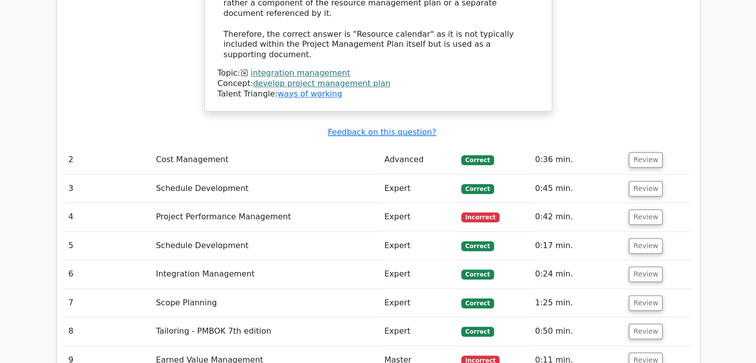
scroll to position [1073, 0]
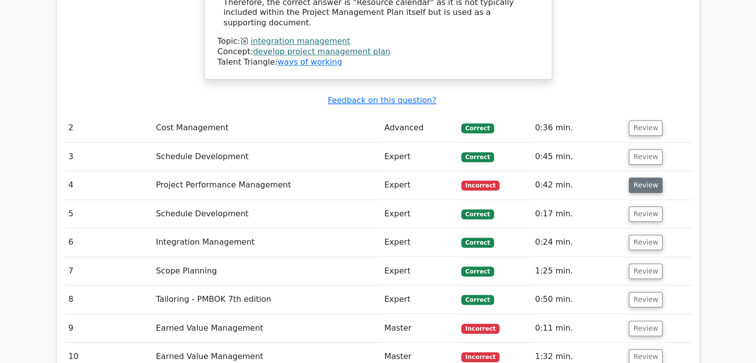
click at [636, 177] on button "Review" at bounding box center [646, 184] width 34 height 15
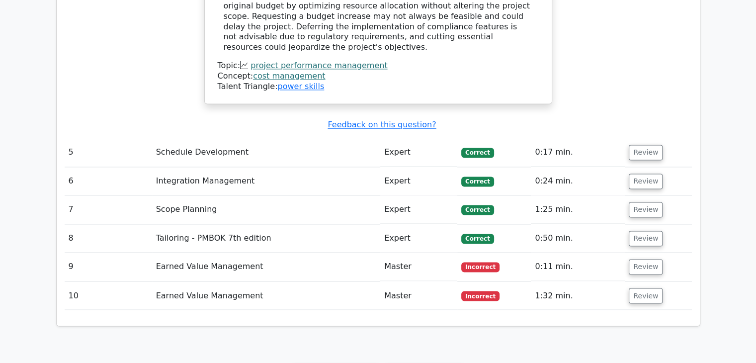
scroll to position [1630, 0]
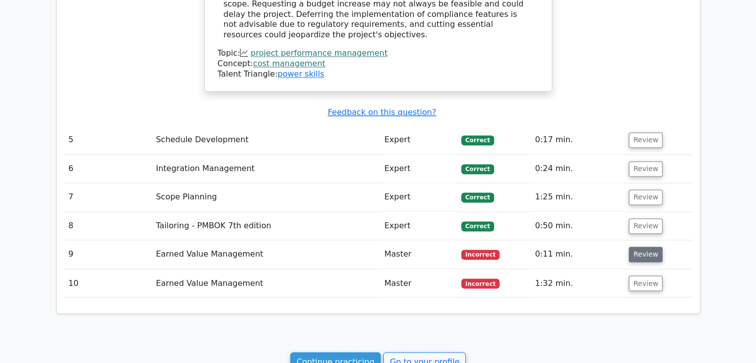
click at [645, 246] on button "Review" at bounding box center [646, 253] width 34 height 15
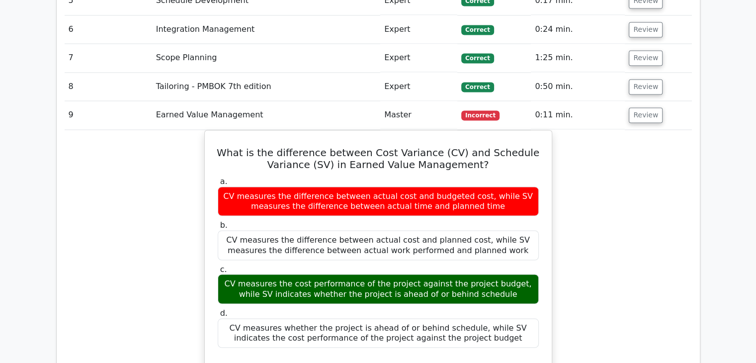
scroll to position [1789, 0]
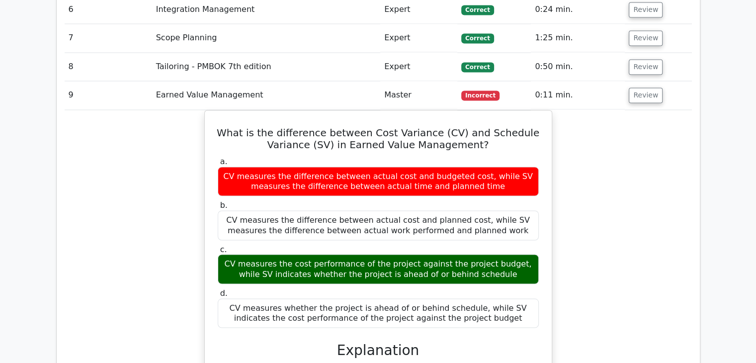
click at [600, 303] on div "What is the difference between Cost Variance (CV) and Schedule Variance (SV) in…" at bounding box center [378, 352] width 627 height 485
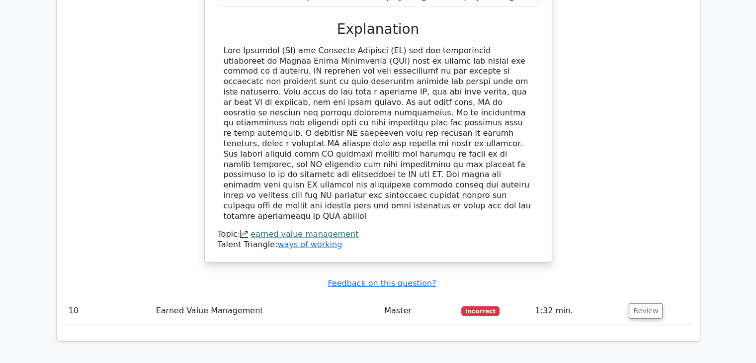
scroll to position [2204, 0]
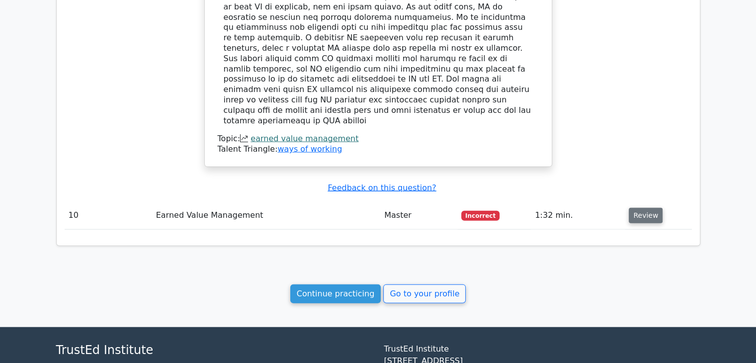
click at [640, 208] on button "Review" at bounding box center [646, 215] width 34 height 15
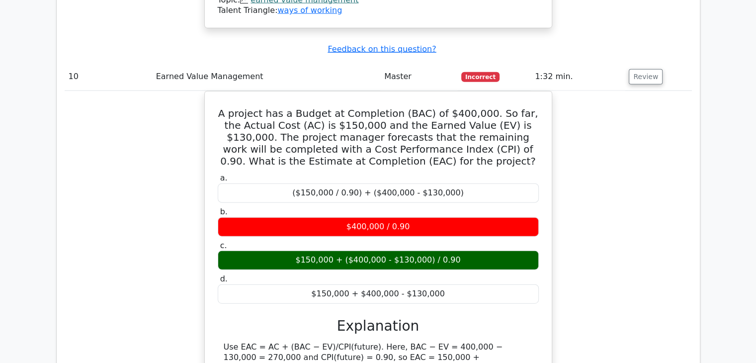
scroll to position [2344, 0]
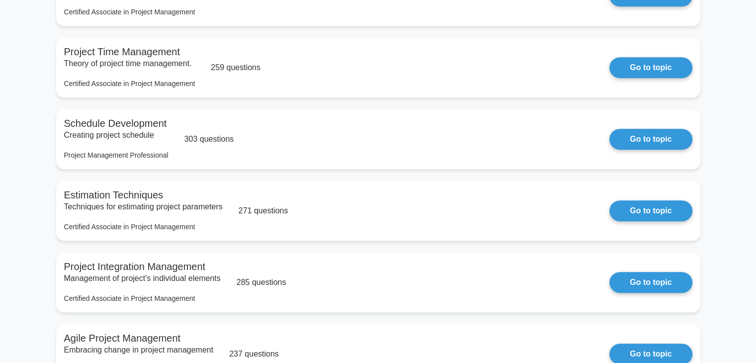
scroll to position [537, 0]
